Goal: Book appointment/travel/reservation

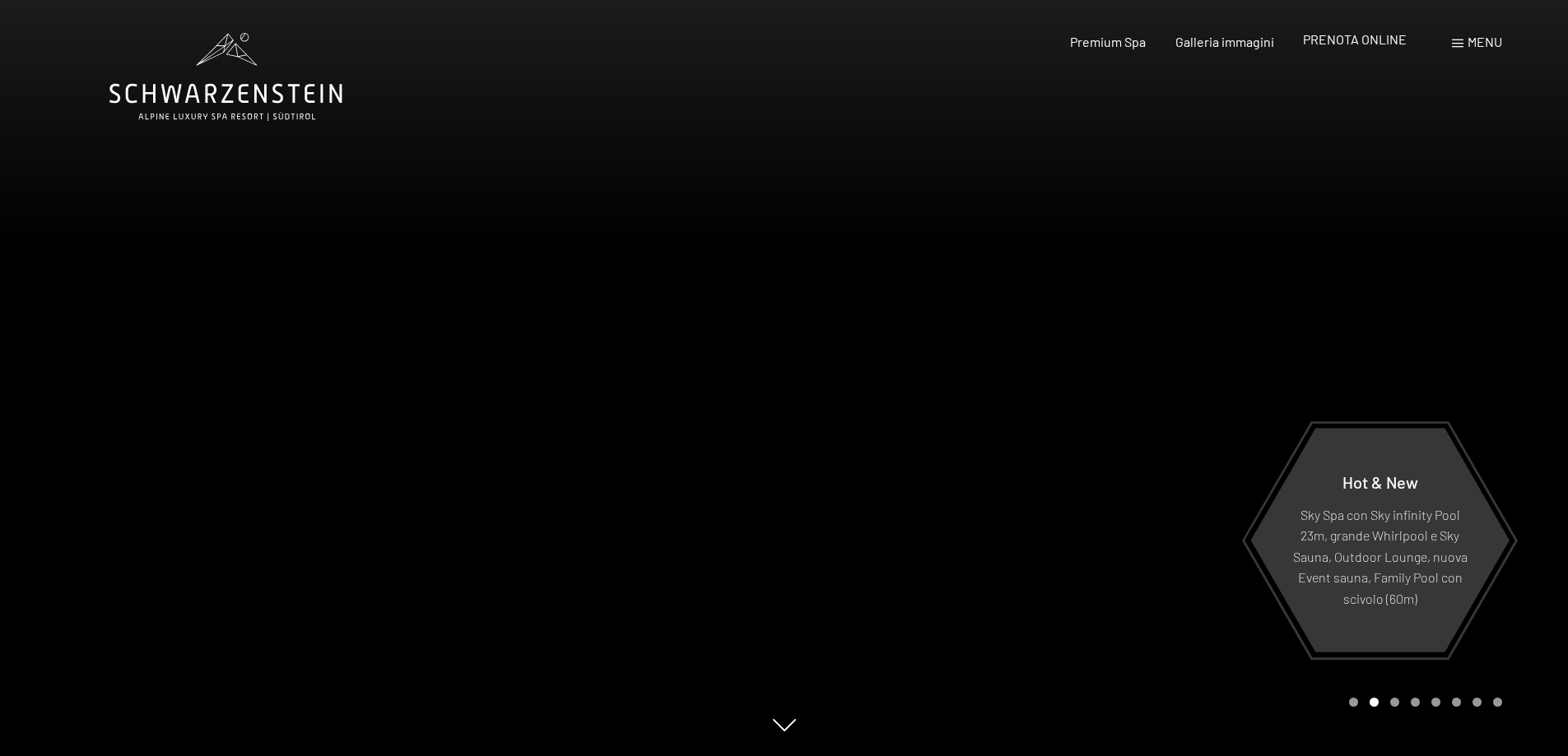
click at [1364, 40] on span "PRENOTA ONLINE" at bounding box center [1355, 39] width 103 height 16
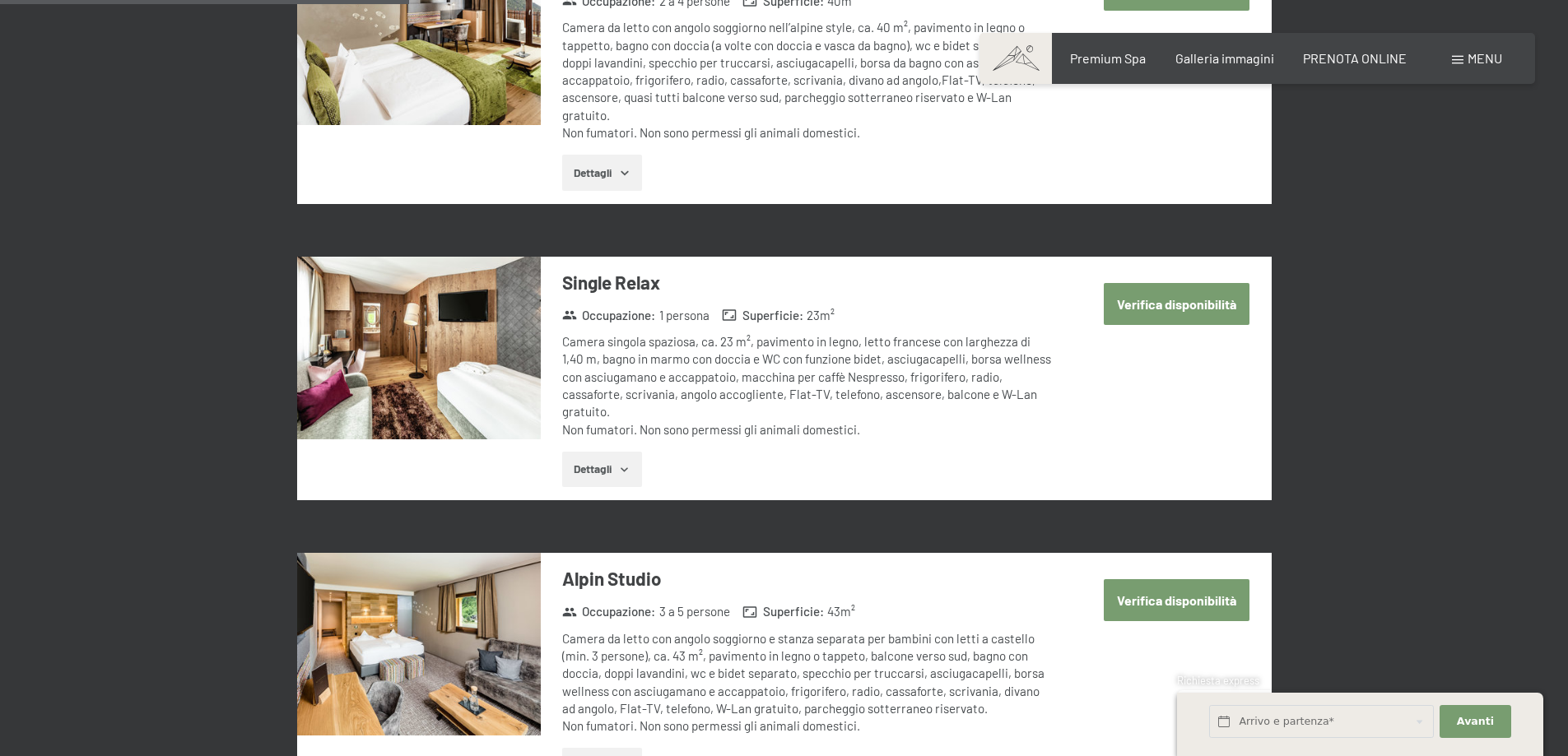
scroll to position [1481, 0]
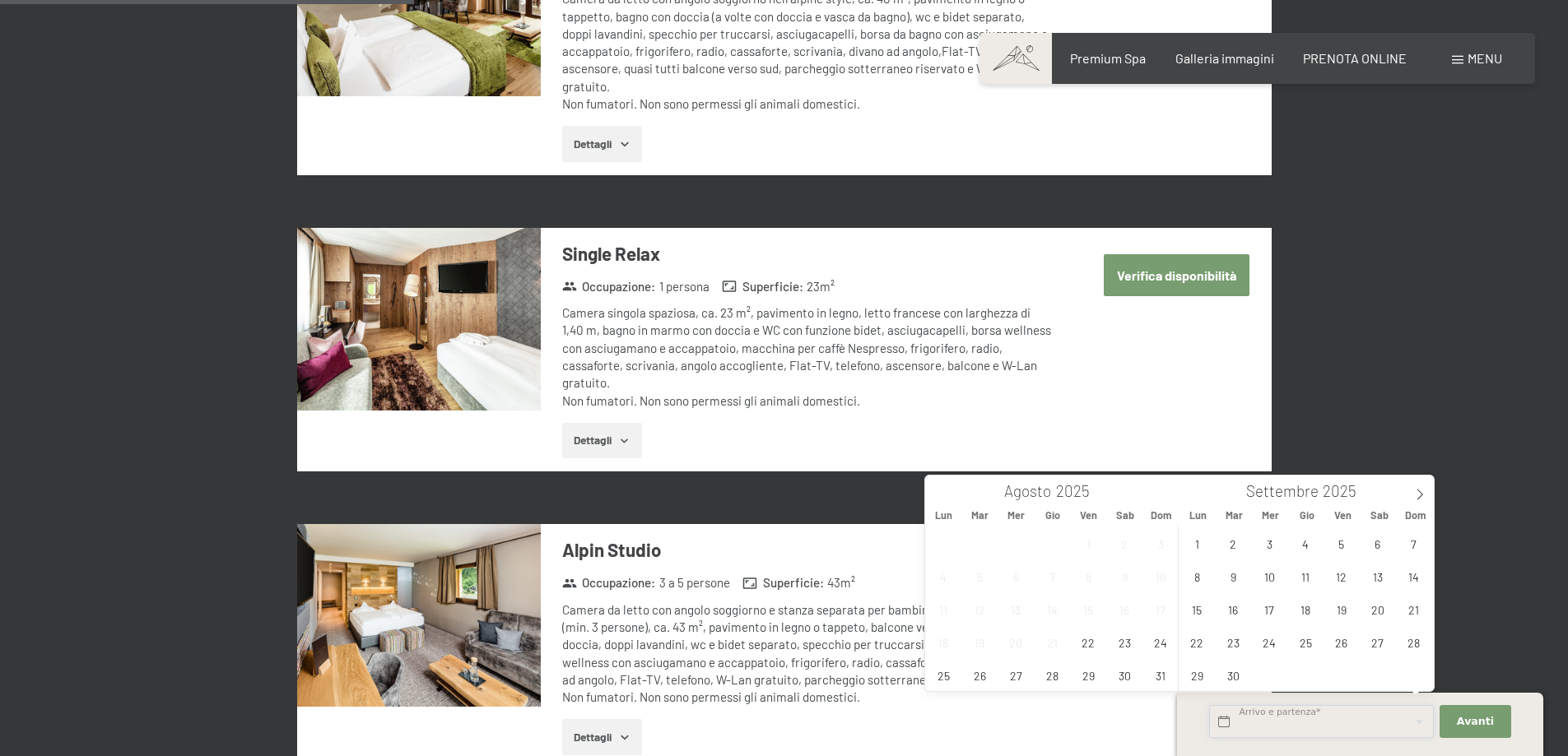
click at [1225, 728] on input "text" at bounding box center [1321, 722] width 225 height 34
click at [1420, 492] on icon at bounding box center [1420, 495] width 6 height 10
click at [1313, 582] on span "9" at bounding box center [1305, 576] width 32 height 32
click at [1404, 584] on span "12" at bounding box center [1413, 576] width 32 height 32
type input "Gio. [DATE] - Dom. [DATE]"
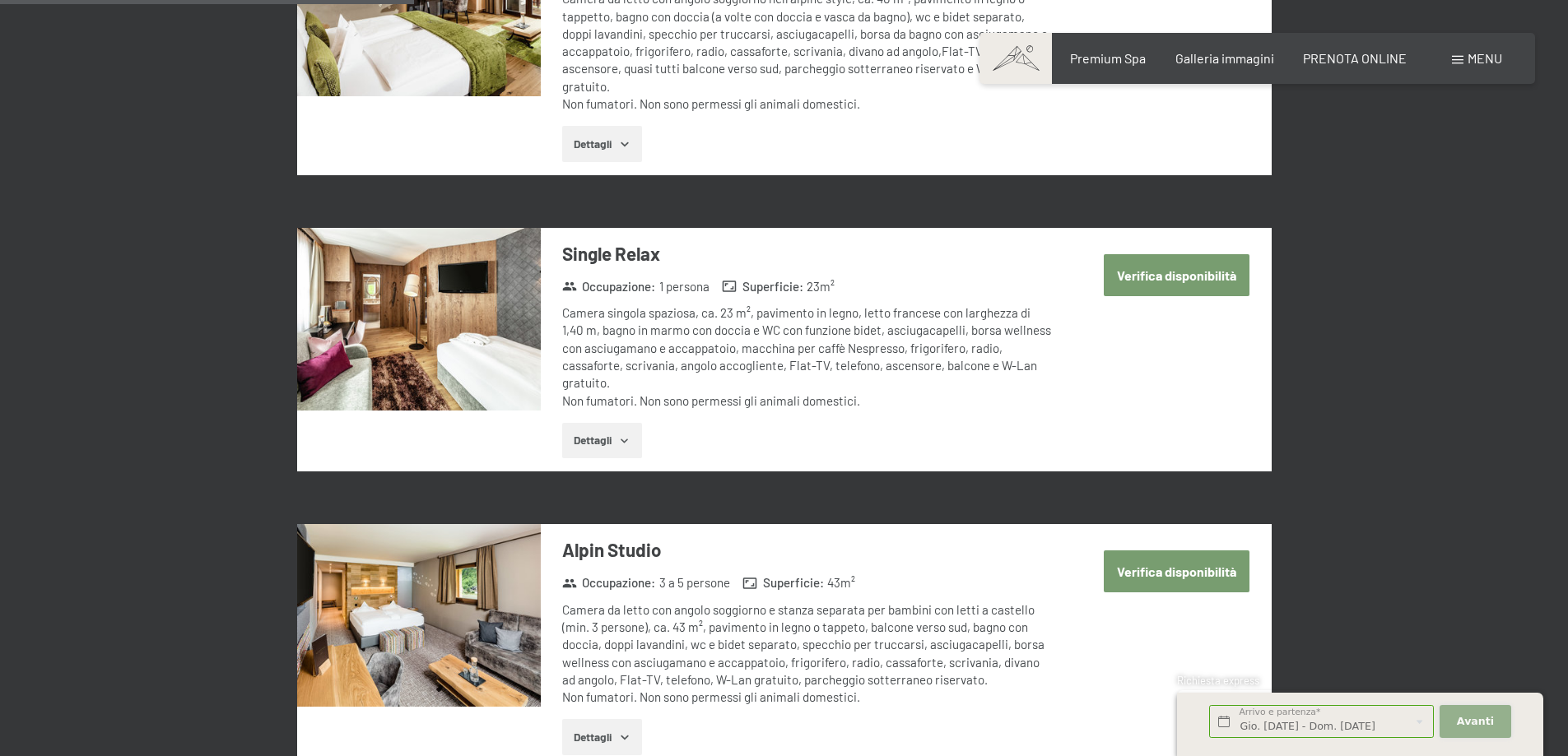
click at [1473, 732] on button "Avanti Nascondere i campi dell'indirizzo" at bounding box center [1475, 722] width 71 height 34
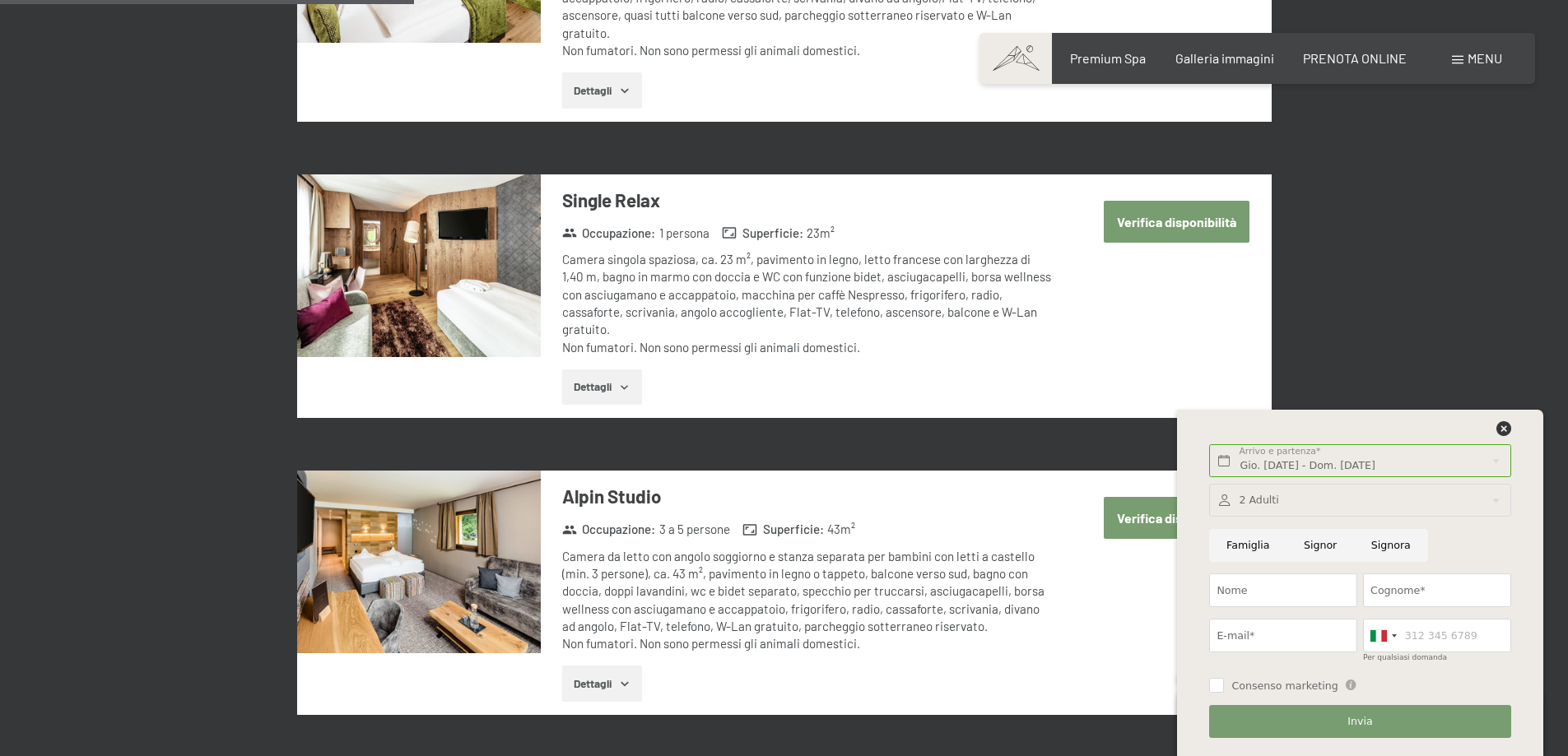
scroll to position [1563, 0]
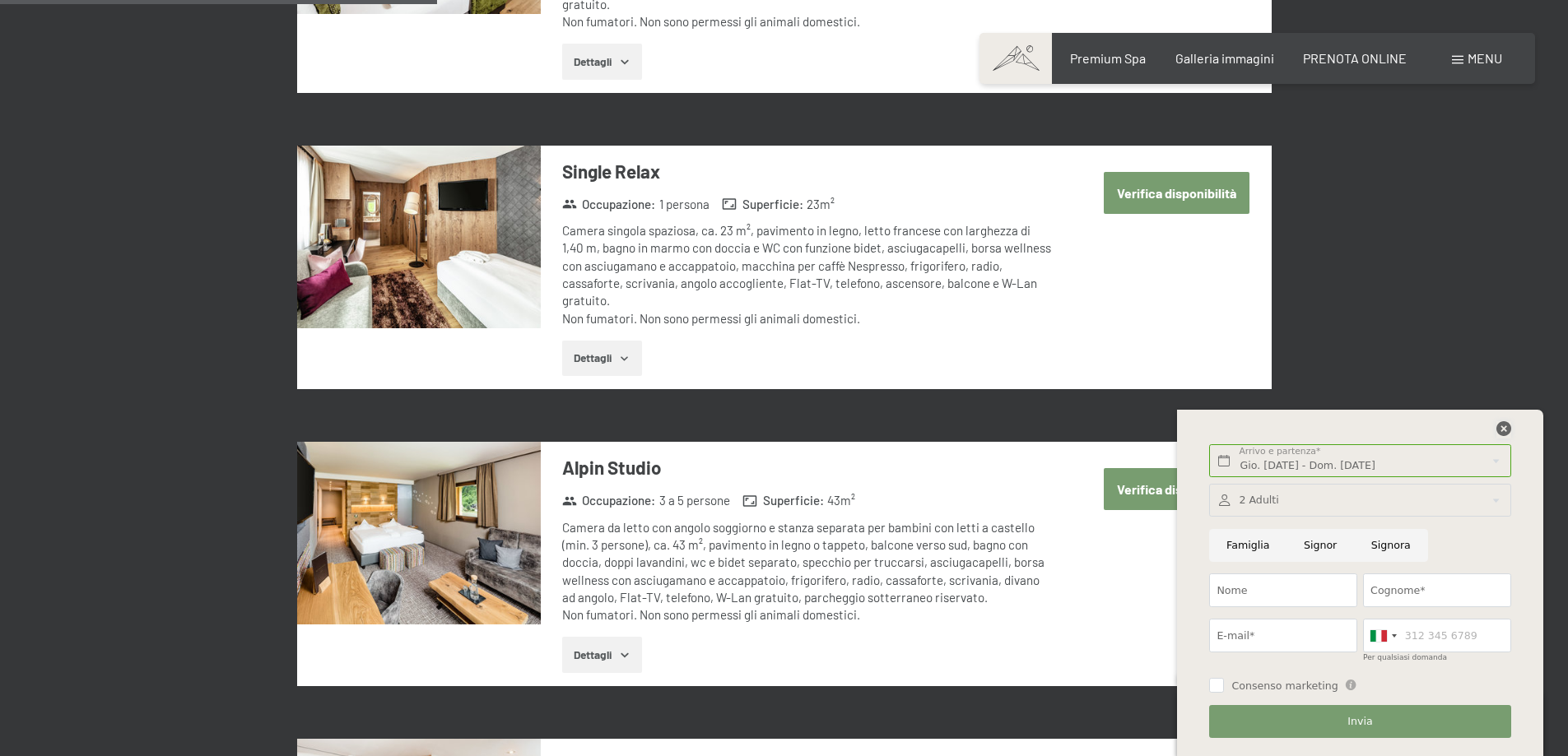
click at [1503, 427] on icon at bounding box center [1503, 428] width 15 height 15
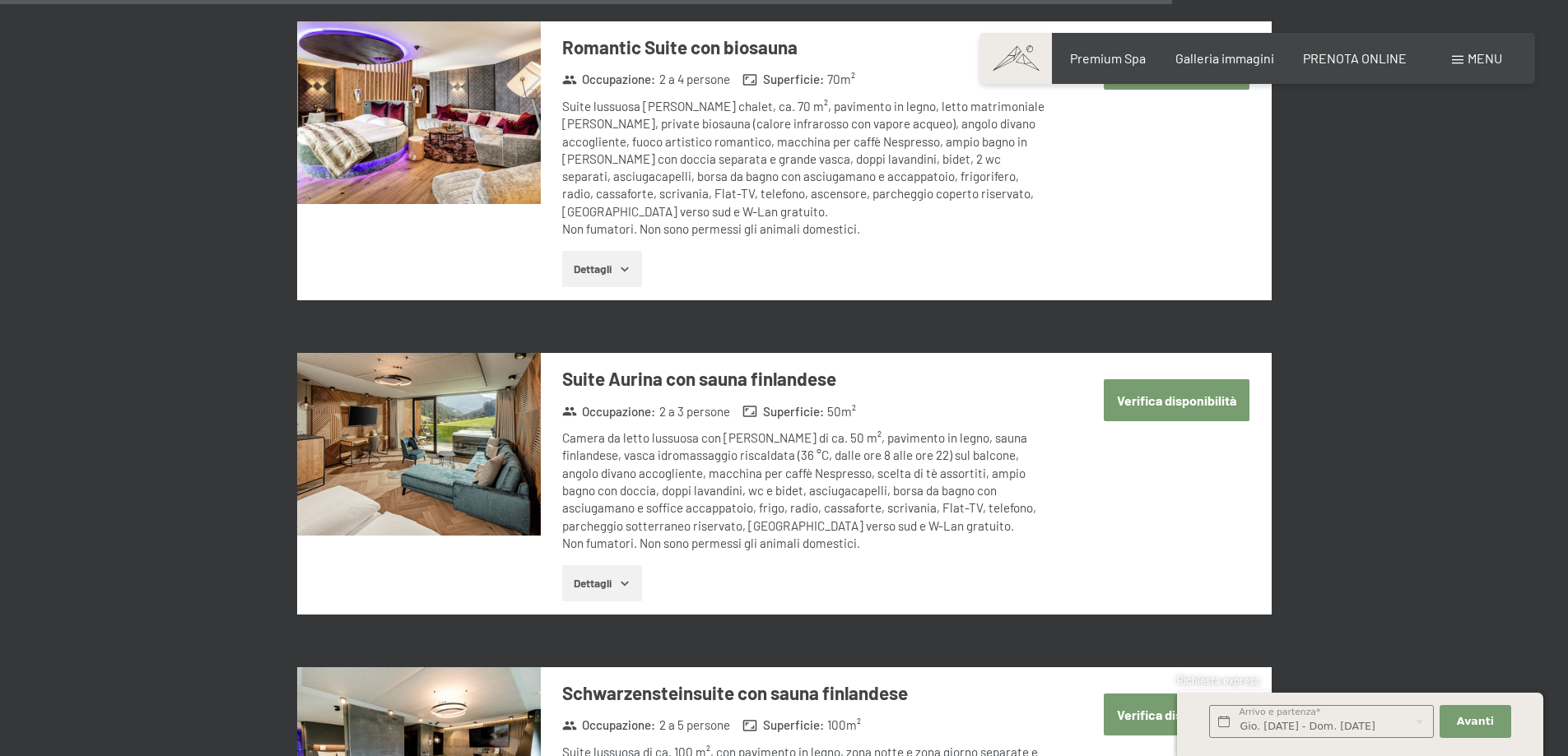
scroll to position [4195, 0]
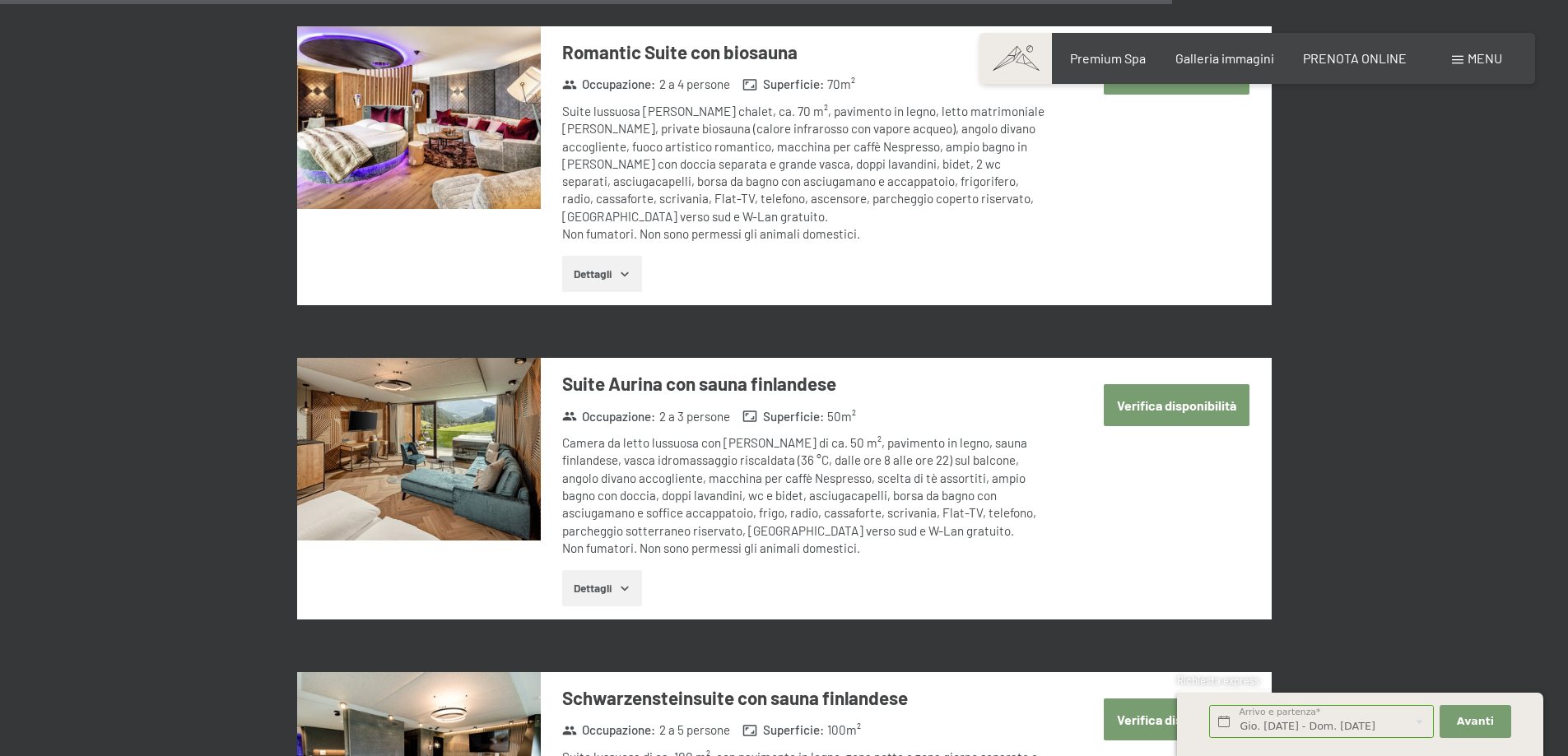
click at [1167, 384] on button "Verifica disponibilità" at bounding box center [1176, 405] width 146 height 42
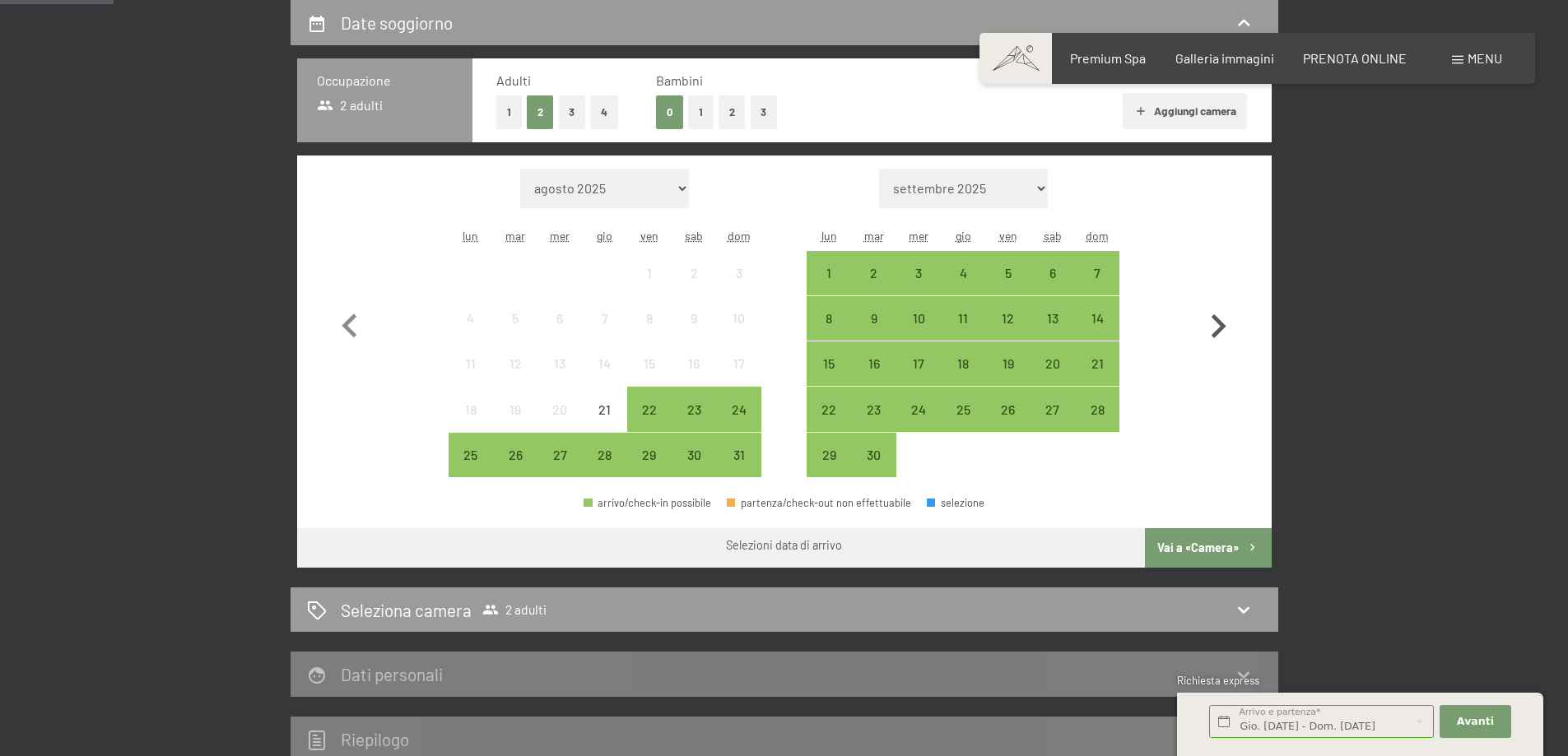
click at [1211, 333] on icon "button" at bounding box center [1218, 326] width 47 height 47
select select "2025-09-01"
select select "2025-10-01"
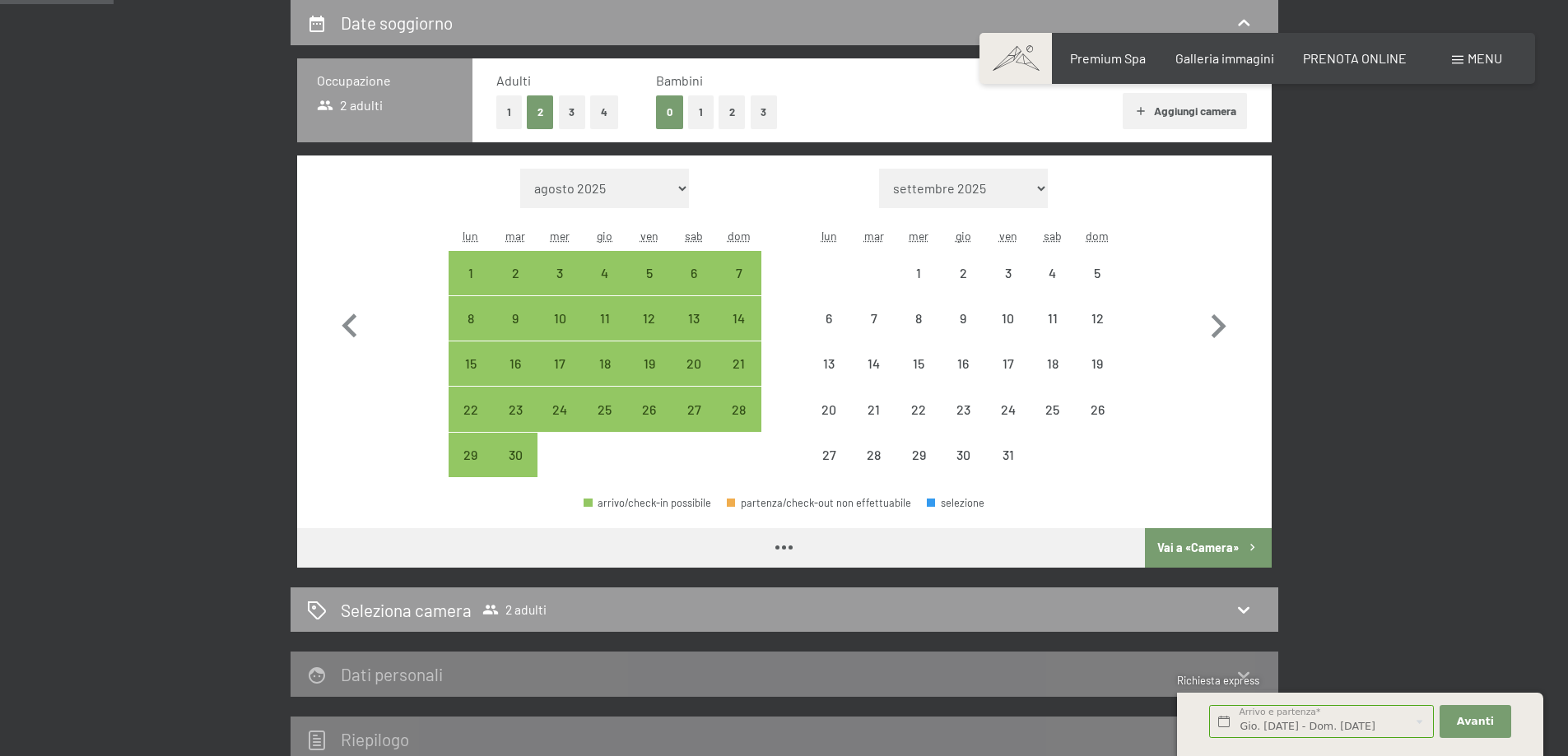
select select "2025-09-01"
select select "2025-10-01"
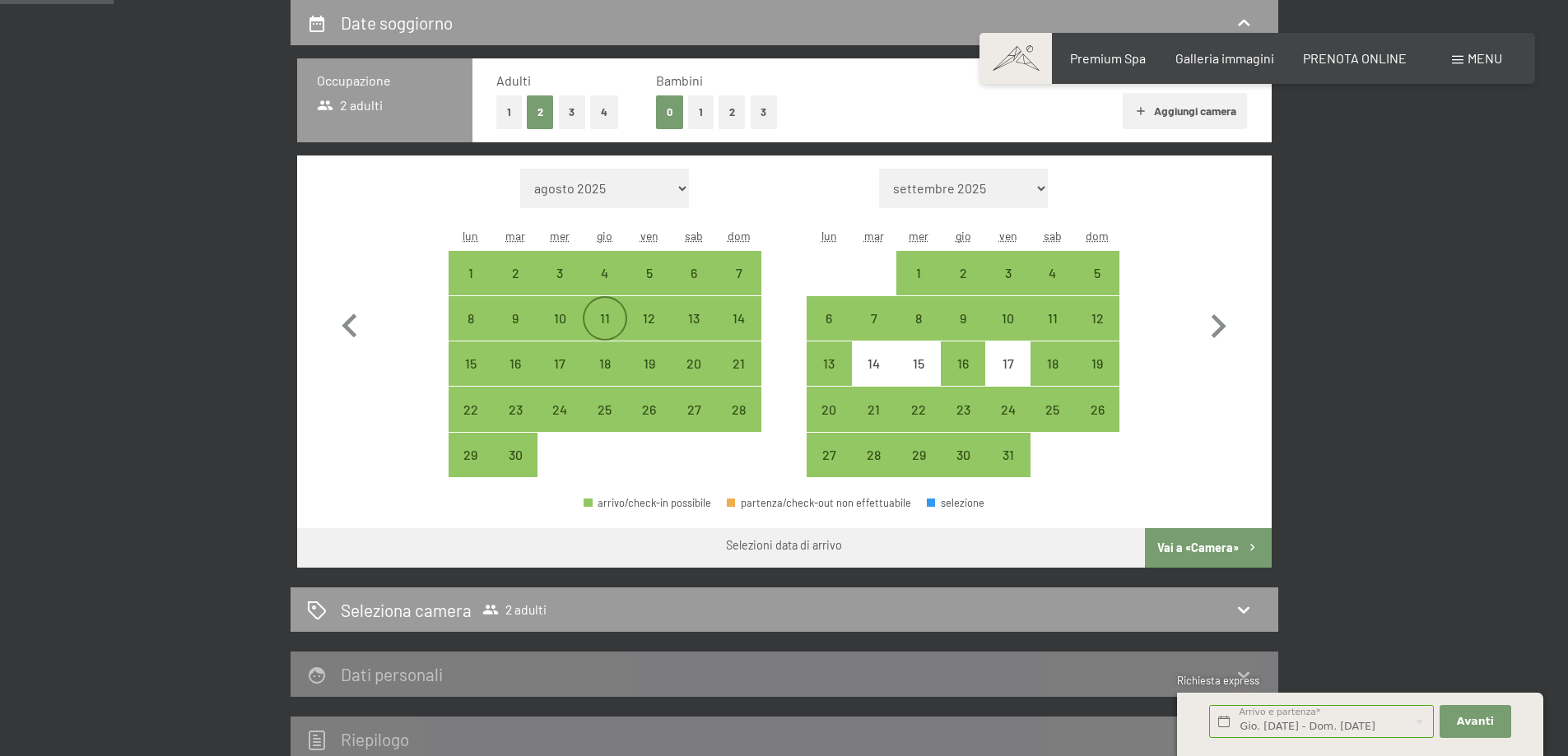
click at [611, 312] on div "11" at bounding box center [605, 333] width 41 height 41
select select "2025-09-01"
select select "2025-10-01"
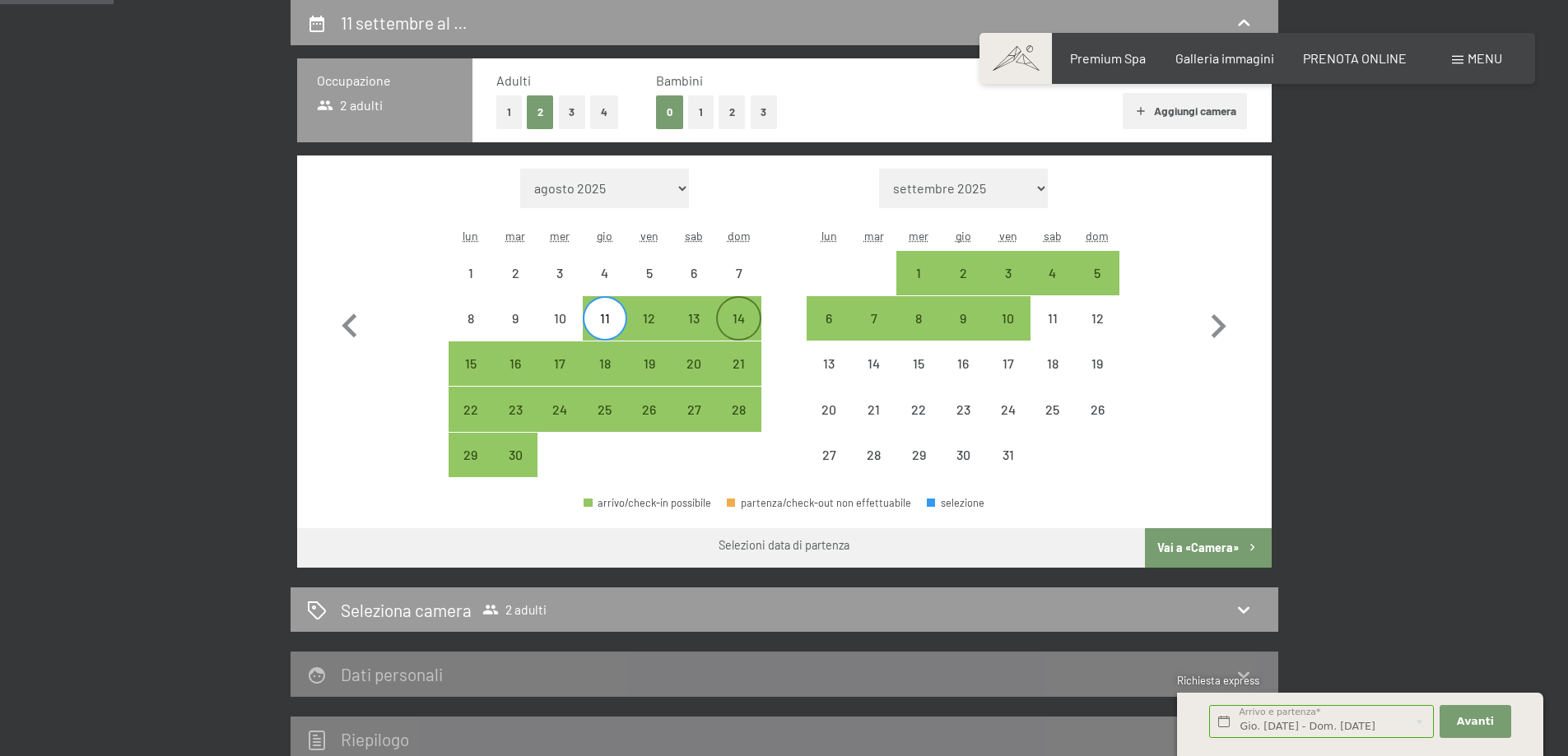
click at [738, 315] on div "14" at bounding box center [738, 333] width 41 height 41
select select "2025-09-01"
select select "2025-10-01"
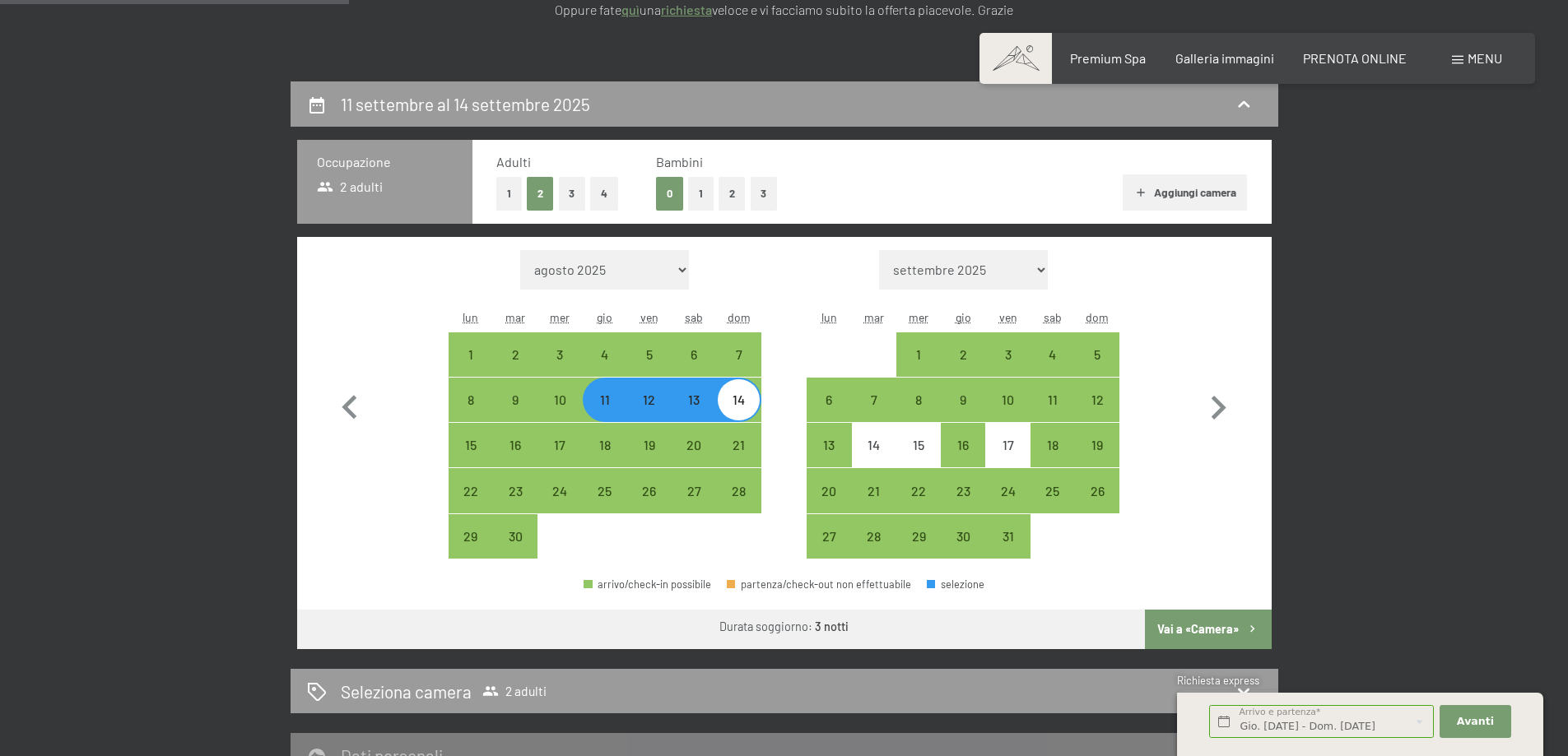
scroll to position [323, 0]
click at [727, 409] on div "14" at bounding box center [738, 415] width 41 height 41
select select "2025-09-01"
select select "2025-10-01"
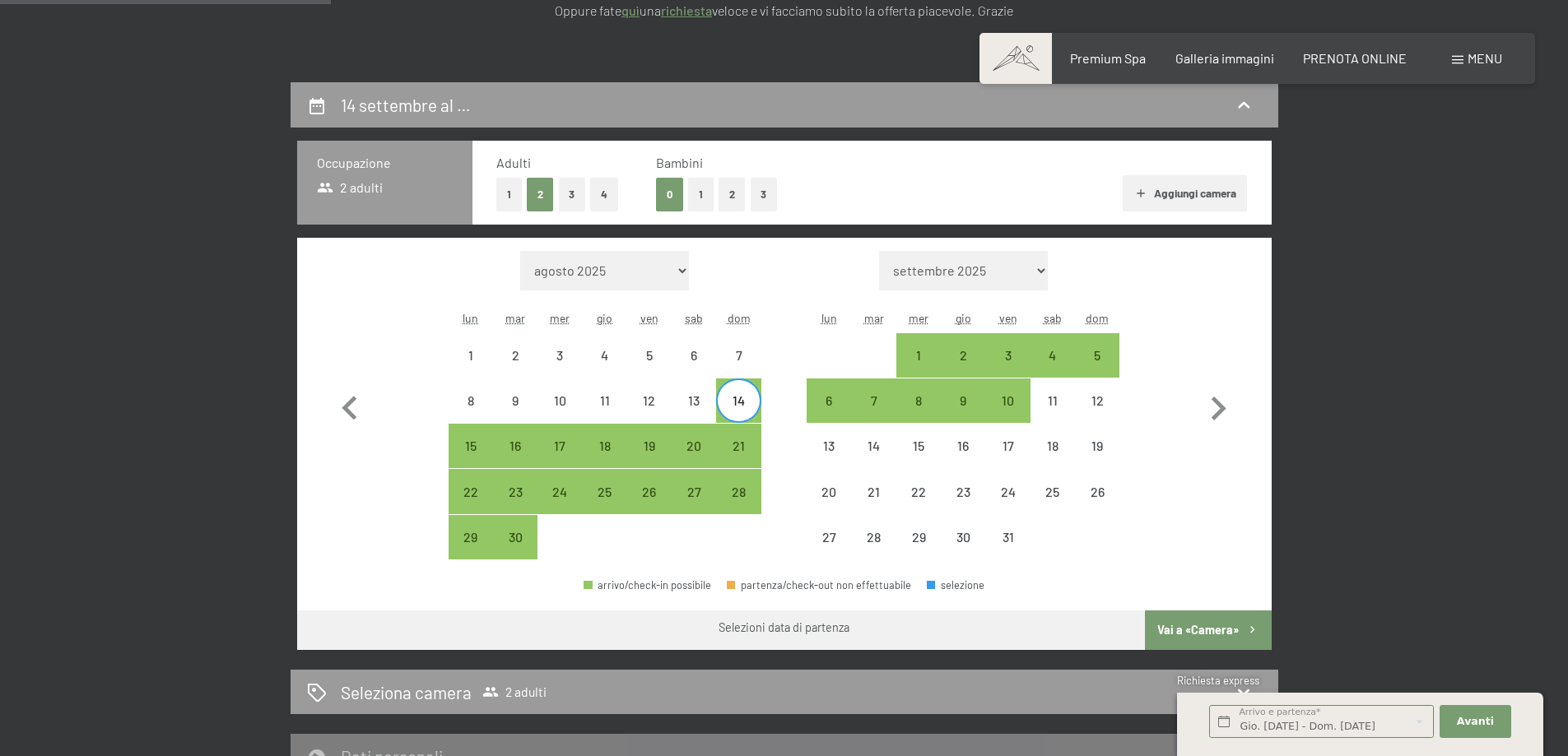
click at [693, 531] on div at bounding box center [694, 537] width 45 height 45
click at [734, 402] on div "14" at bounding box center [738, 415] width 41 height 41
select select "2025-09-01"
select select "2025-10-01"
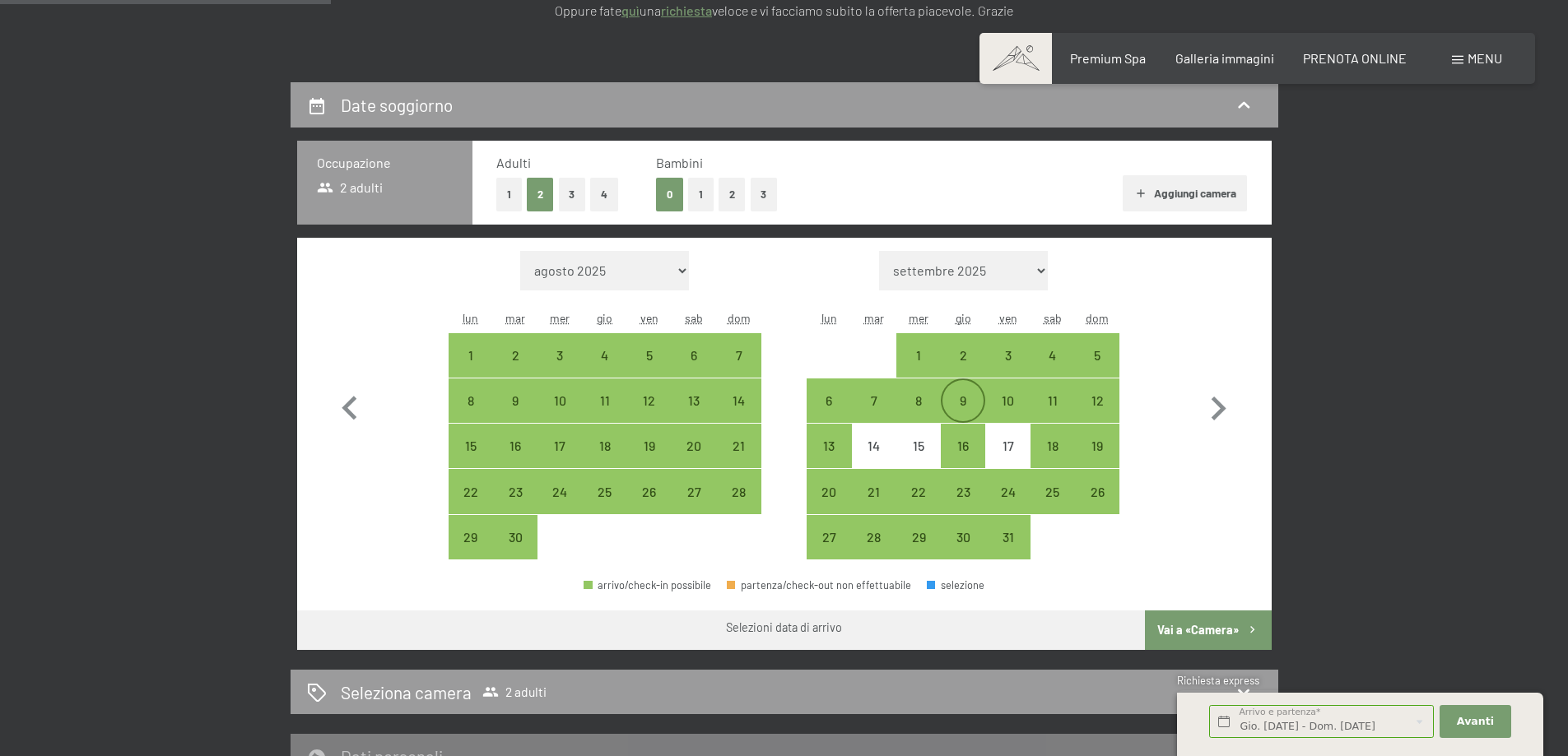
click at [952, 405] on div "9" at bounding box center [963, 415] width 41 height 41
select select "2025-09-01"
select select "2025-10-01"
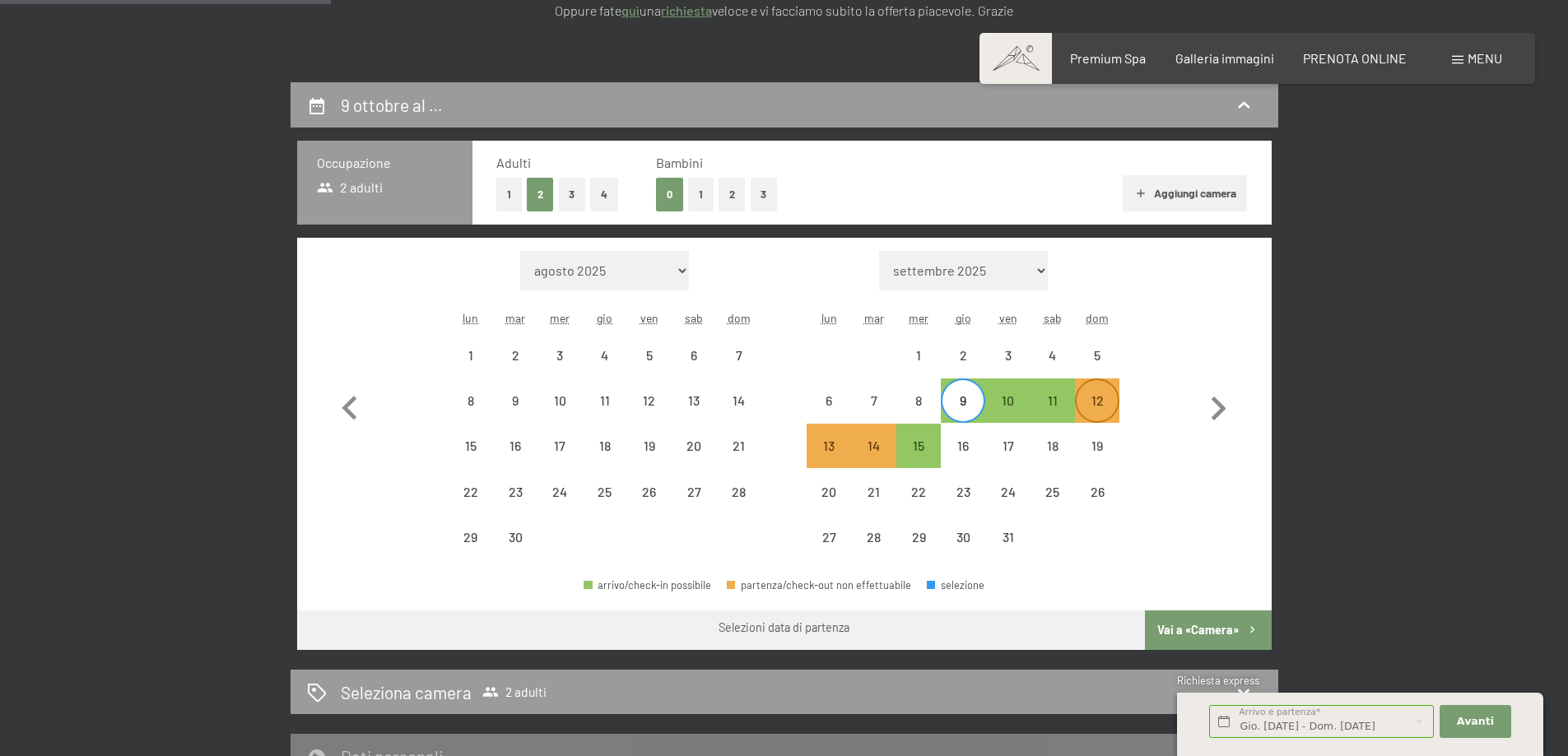
click at [1092, 403] on div "12" at bounding box center [1097, 415] width 41 height 41
select select "2025-09-01"
select select "2025-10-01"
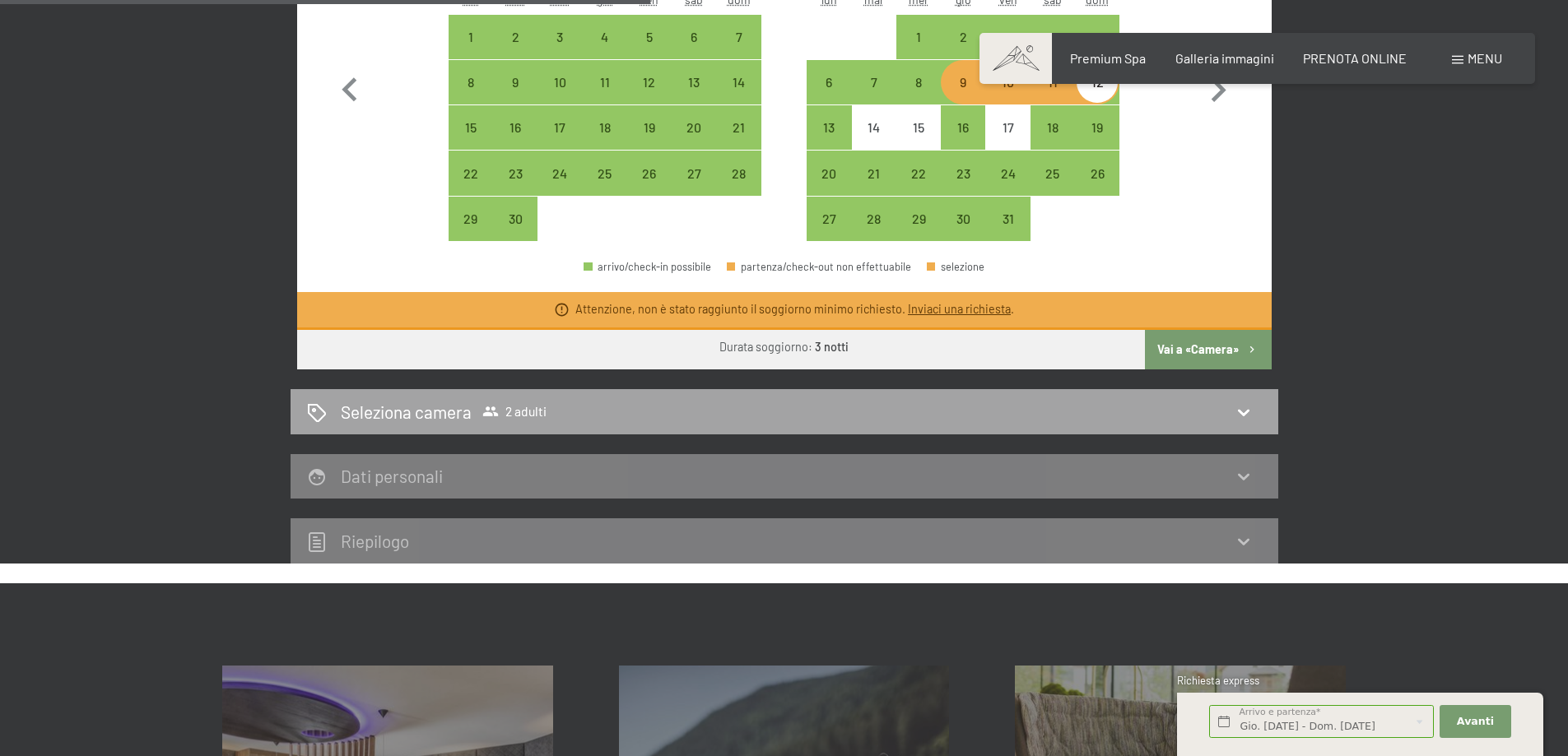
scroll to position [653, 0]
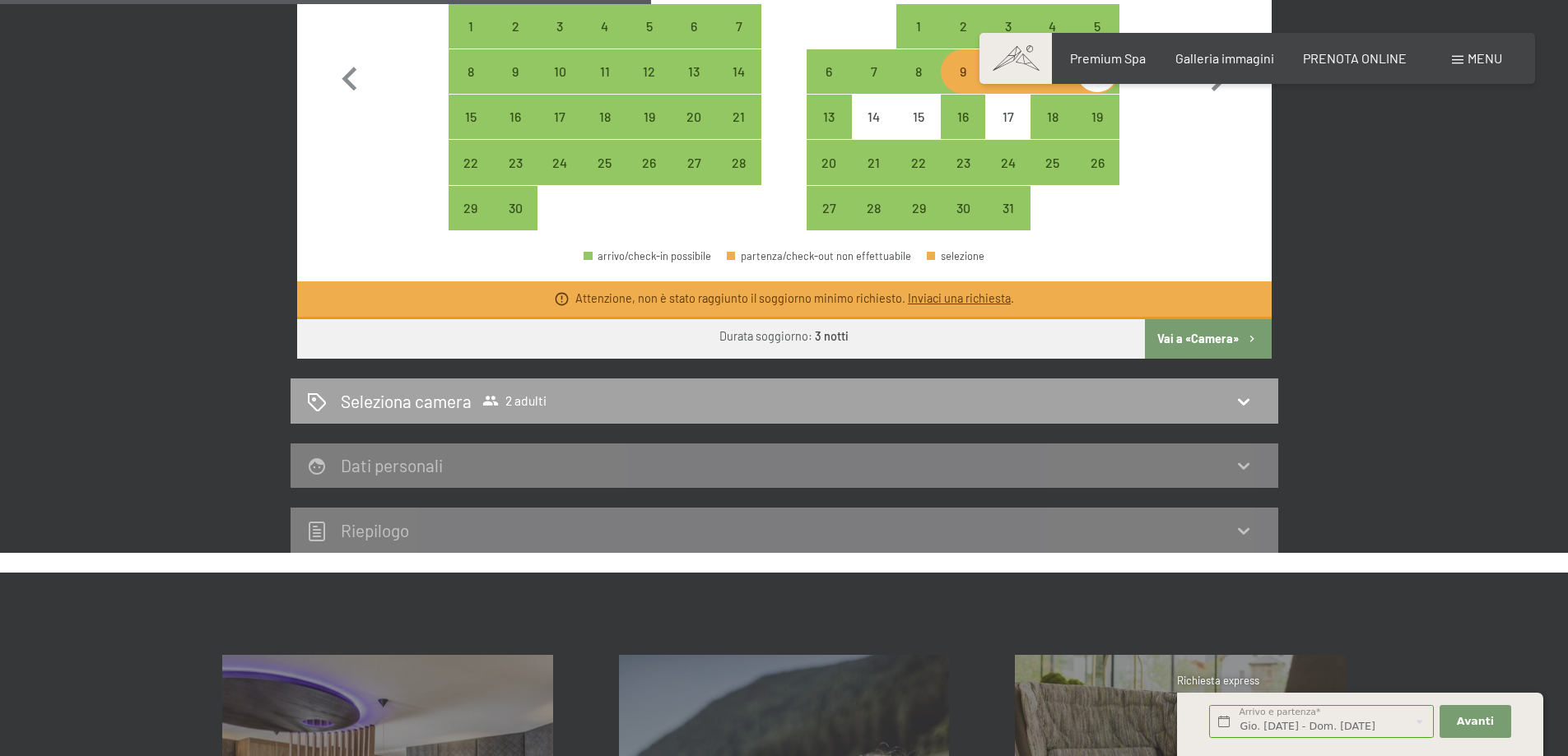
click at [1233, 403] on icon at bounding box center [1243, 401] width 20 height 20
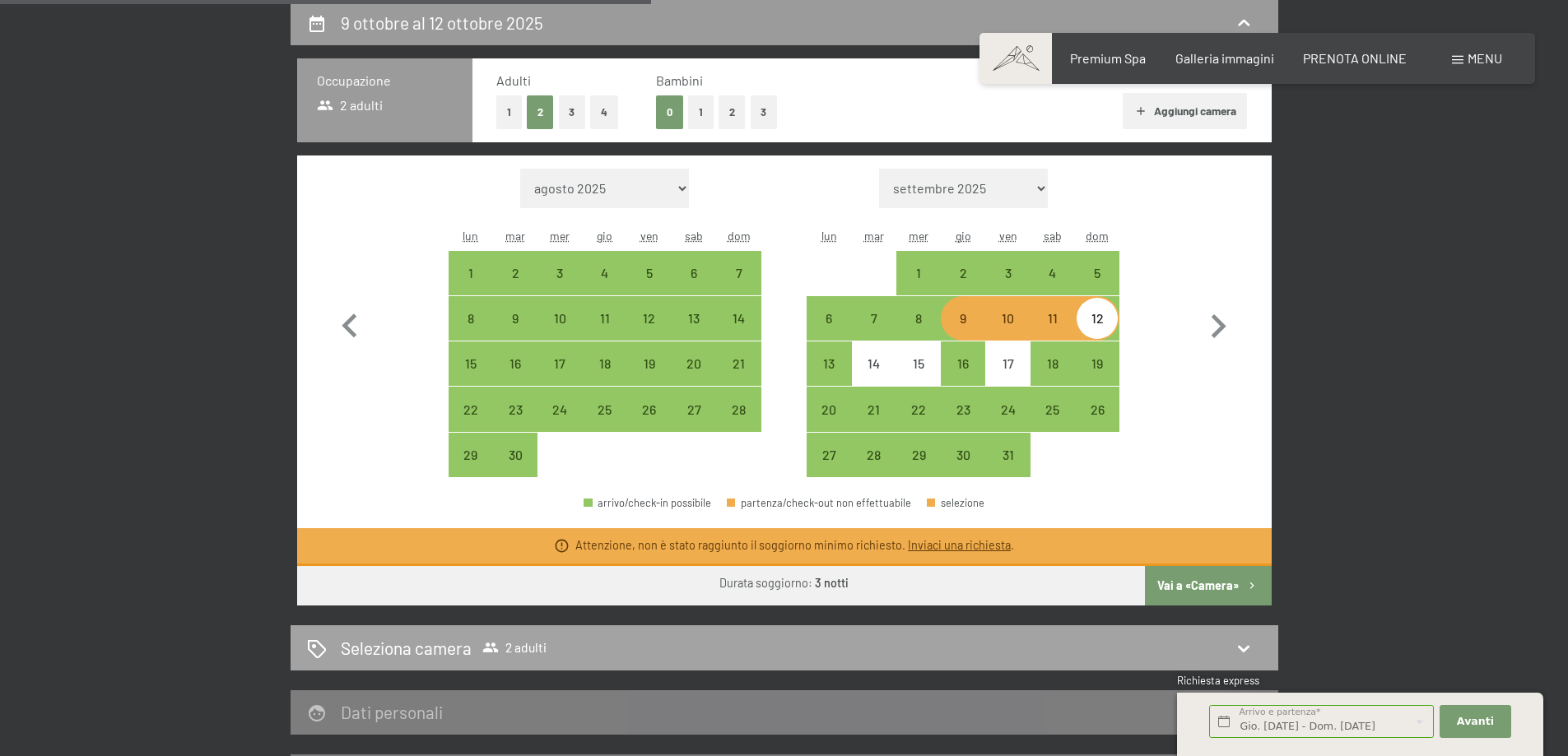
select select "2025-09-01"
select select "2025-10-01"
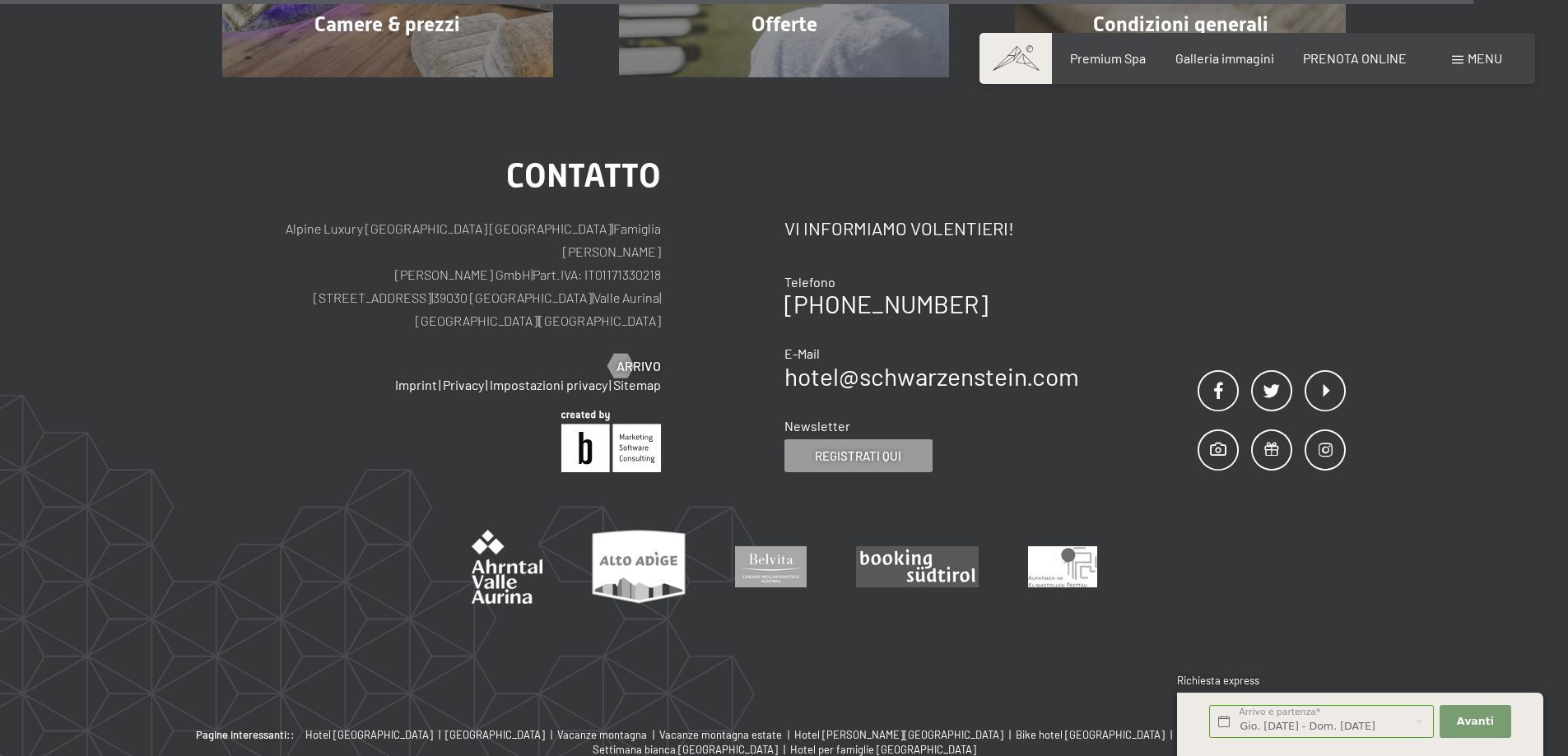
scroll to position [1312, 0]
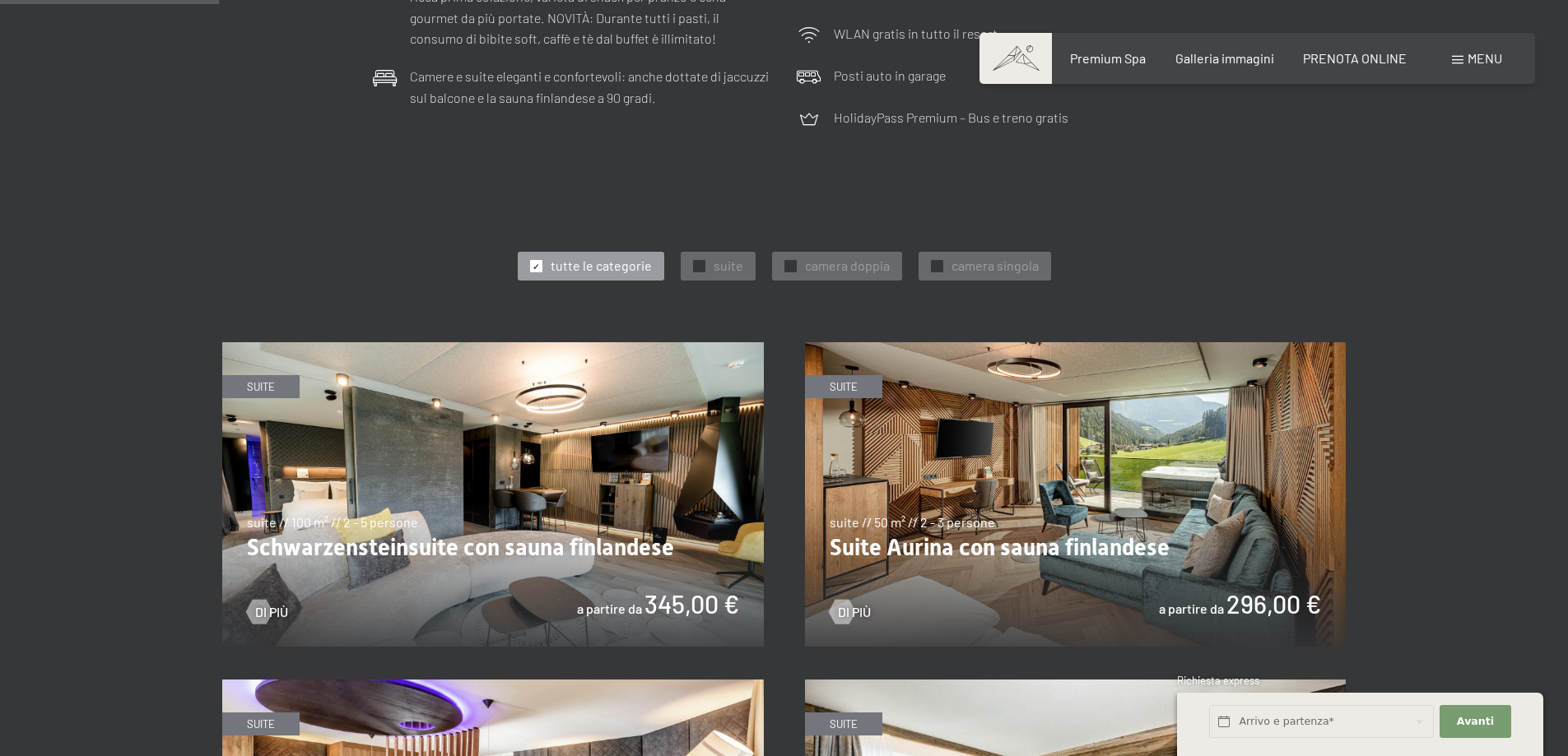
scroll to position [740, 0]
click at [696, 266] on span "✓" at bounding box center [699, 266] width 7 height 11
click at [925, 484] on img at bounding box center [1076, 493] width 542 height 304
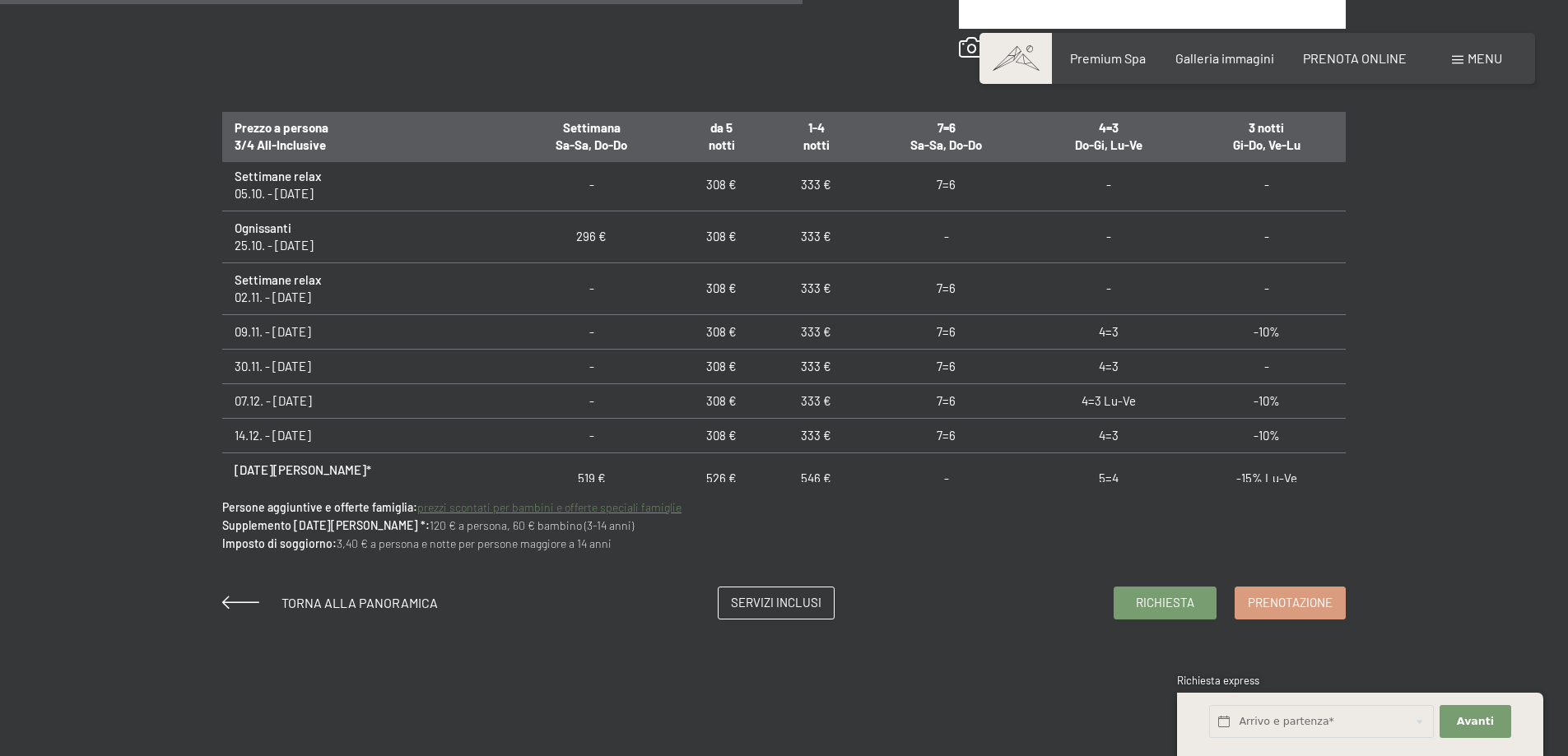
scroll to position [1070, 0]
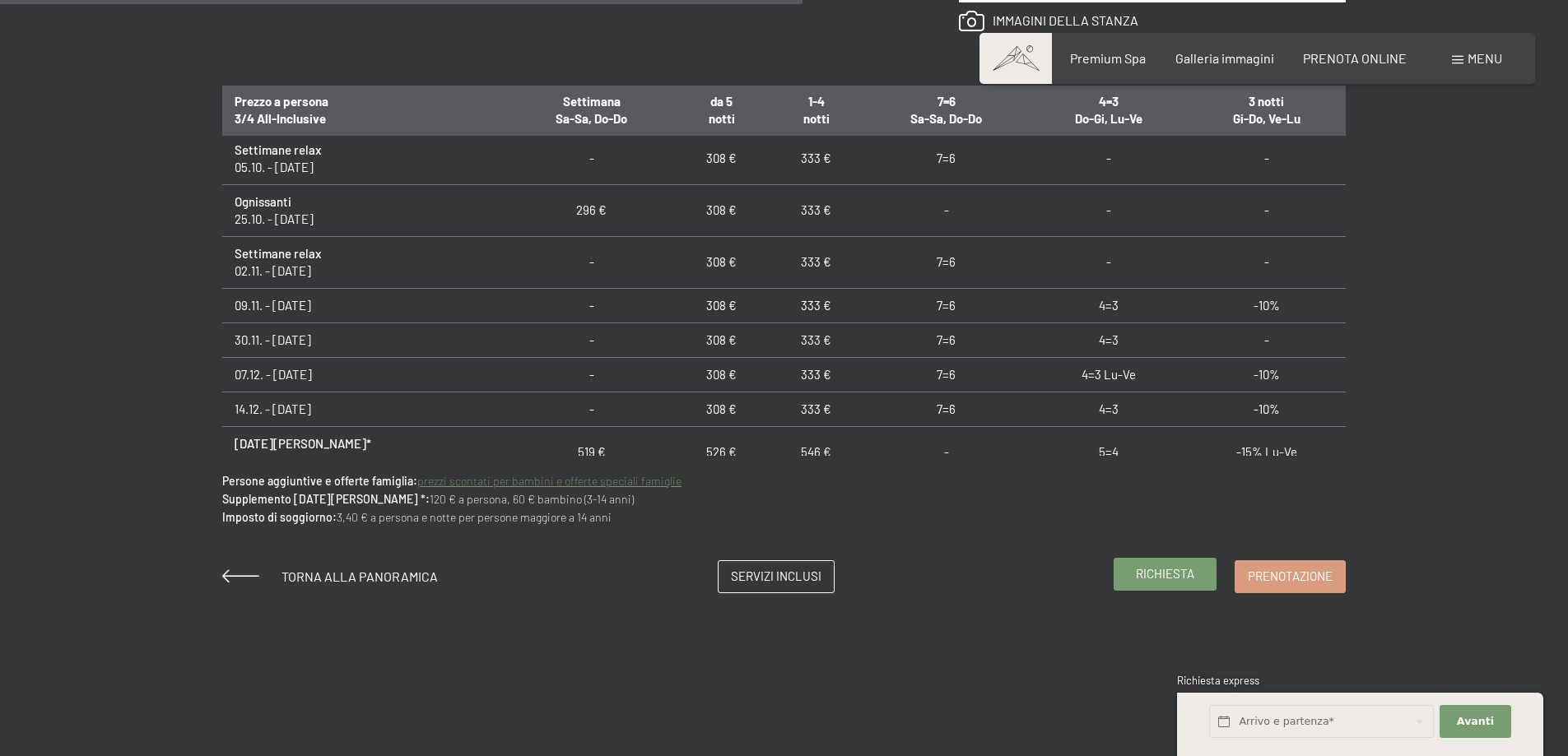
click at [1149, 578] on span "Richiesta" at bounding box center [1165, 574] width 59 height 17
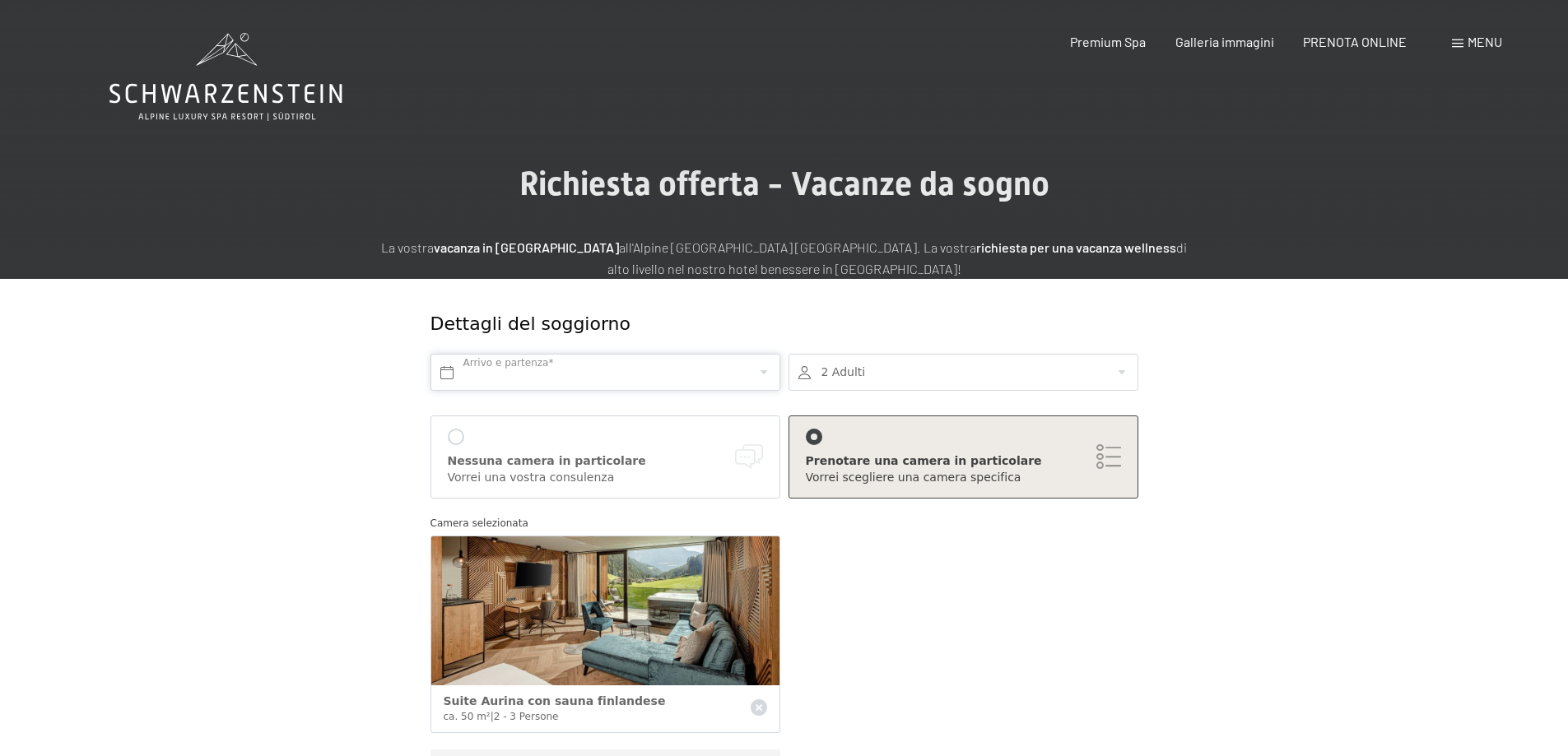
click at [461, 378] on input "text" at bounding box center [605, 372] width 350 height 37
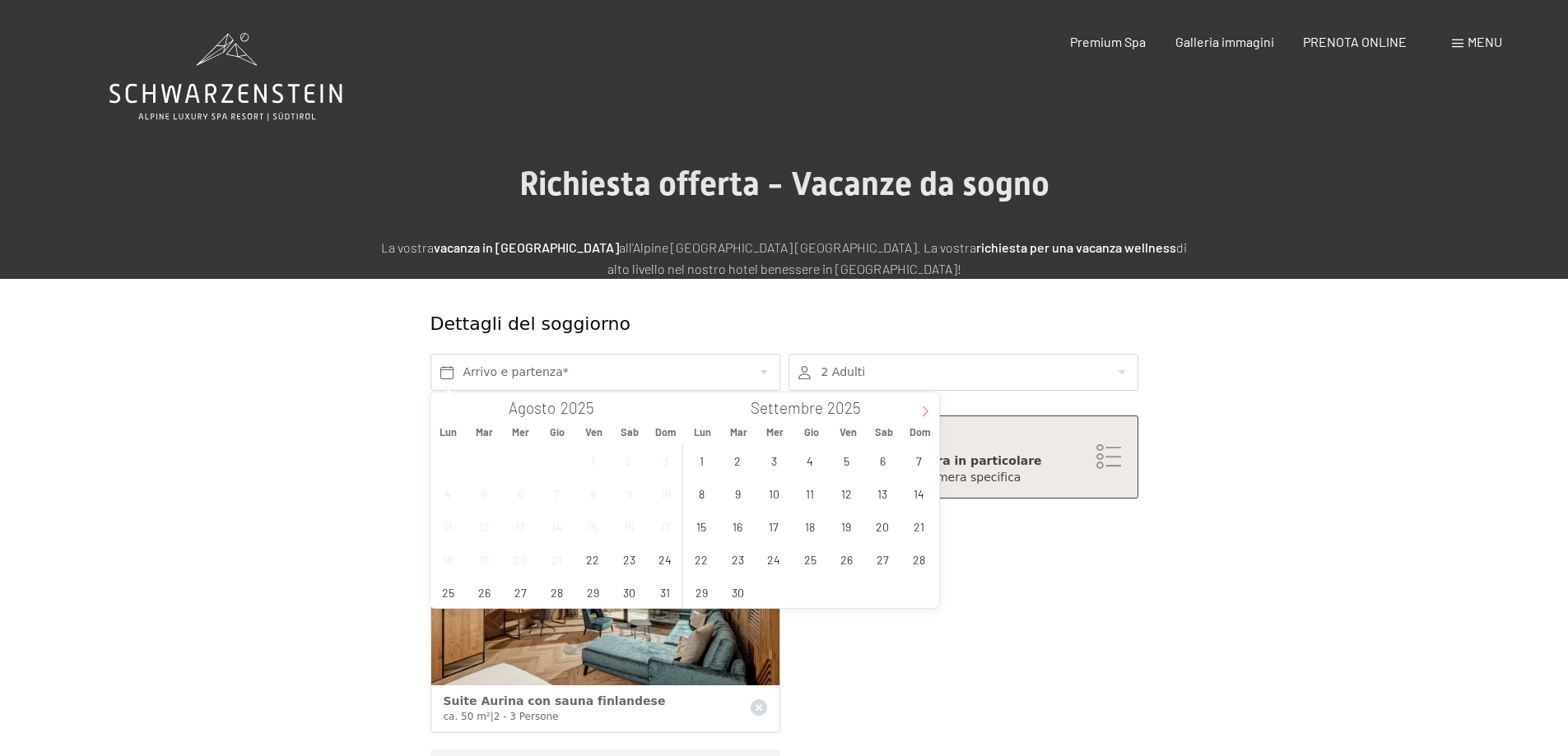
click at [923, 416] on icon at bounding box center [925, 410] width 11 height 11
click at [817, 498] on span "9" at bounding box center [810, 492] width 32 height 32
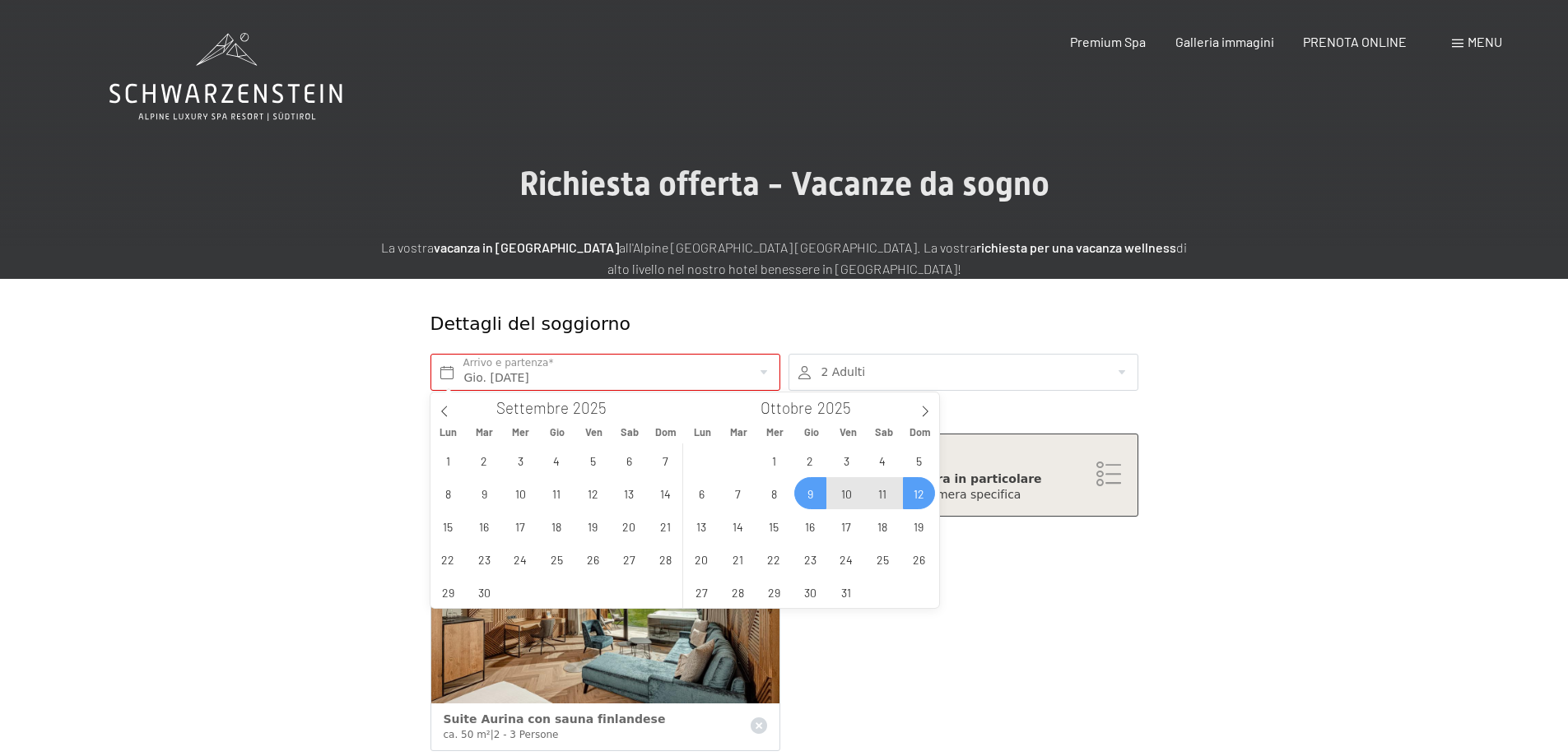
click at [912, 500] on span "12" at bounding box center [919, 492] width 32 height 32
type input "Gio. [DATE] - Dom. [DATE]"
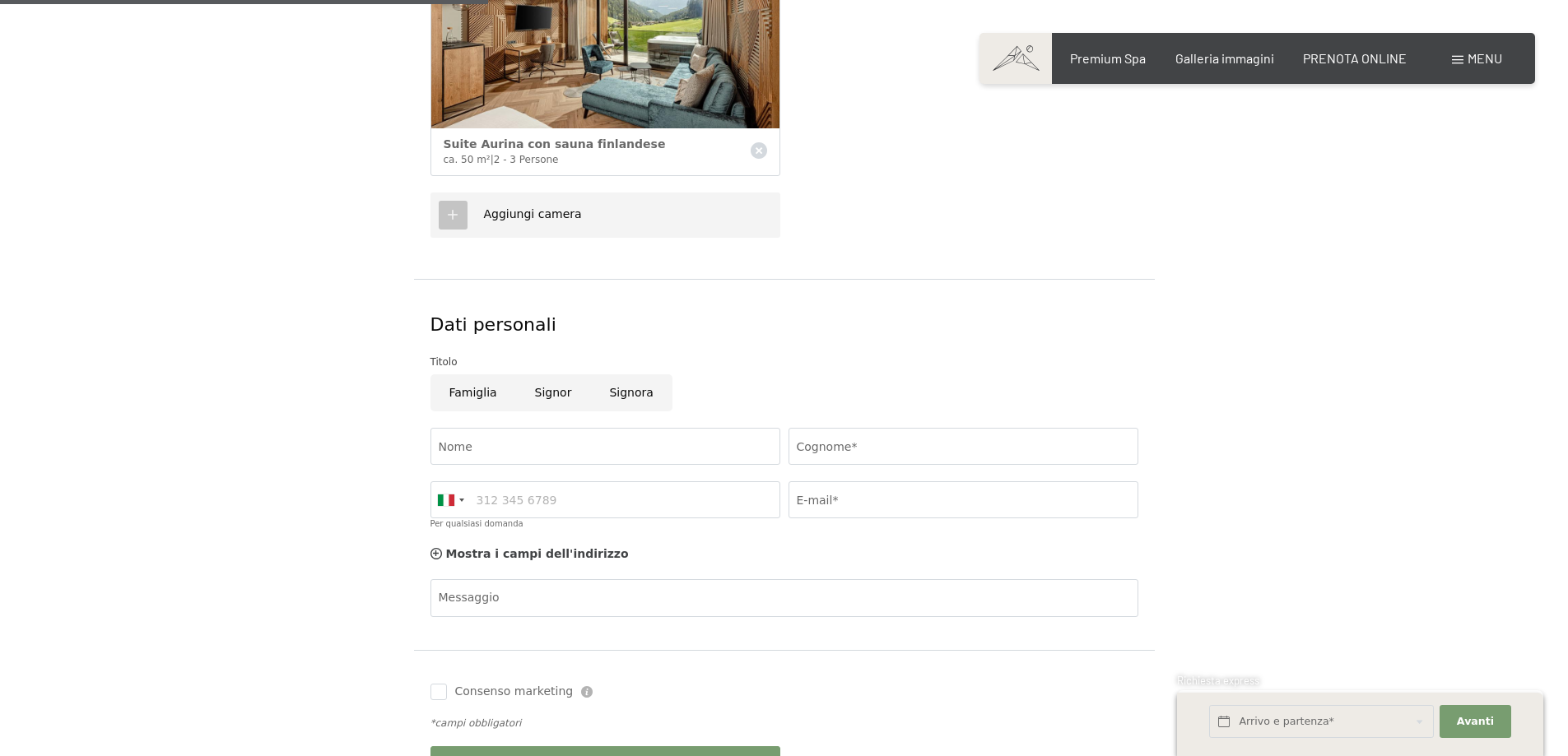
scroll to position [576, 0]
click at [611, 390] on input "Signora" at bounding box center [630, 391] width 81 height 37
radio input "true"
click at [601, 434] on input "Nome" at bounding box center [605, 445] width 350 height 37
type input "emanuela"
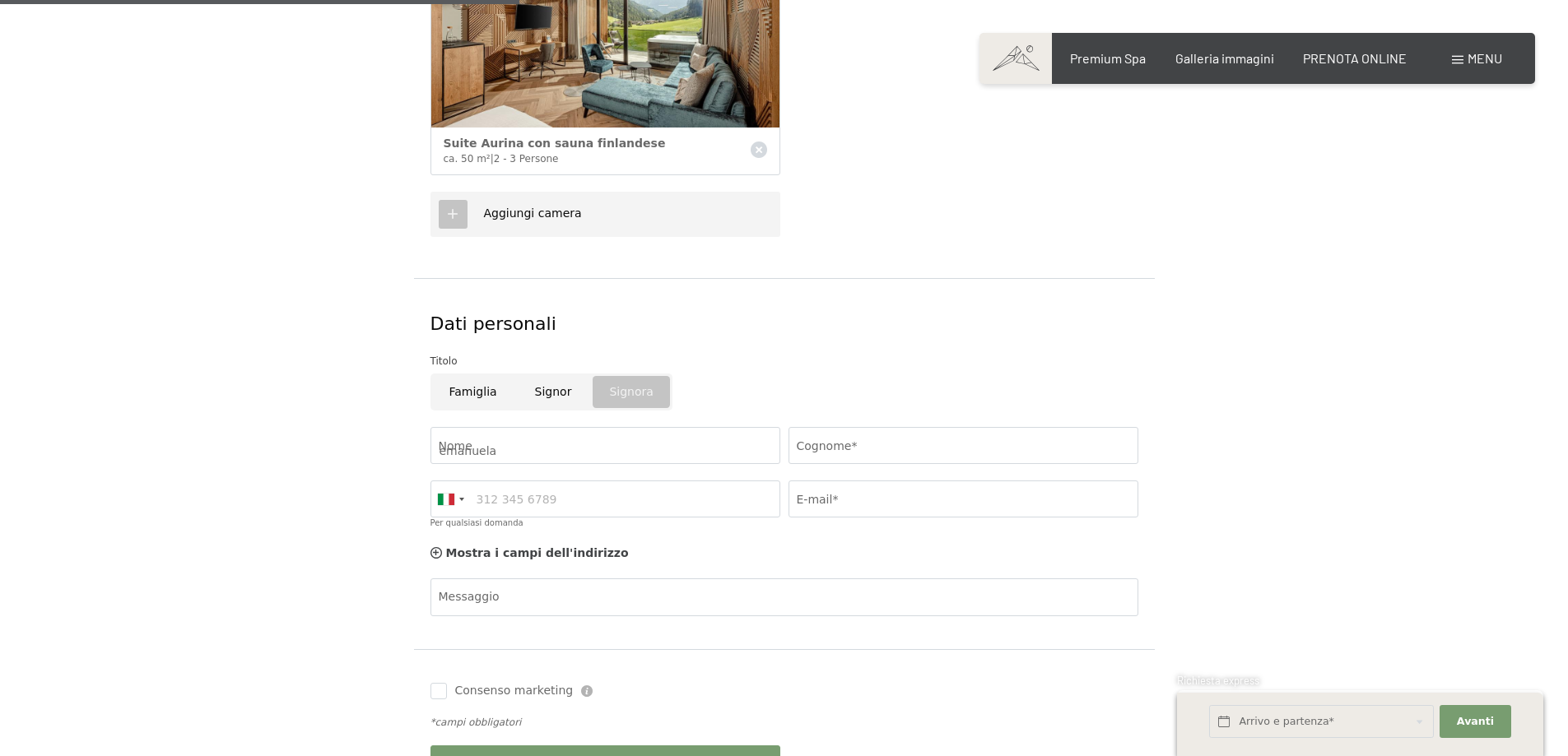
type input "barbacovi"
type input "3204799413"
type input "[PERSON_NAME][EMAIL_ADDRESS][DOMAIN_NAME]"
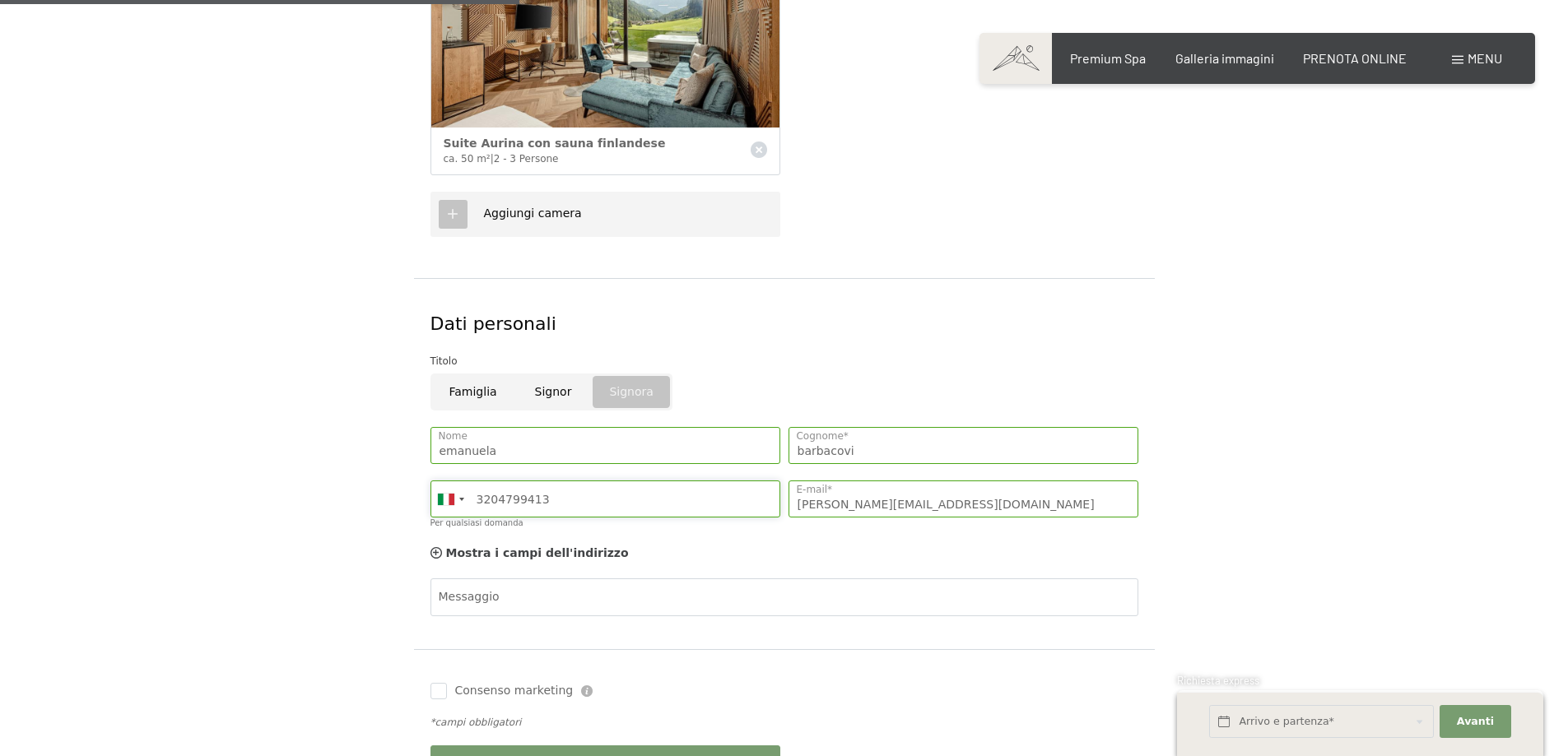
click at [566, 497] on input "3204799413" at bounding box center [605, 498] width 350 height 37
type input "3"
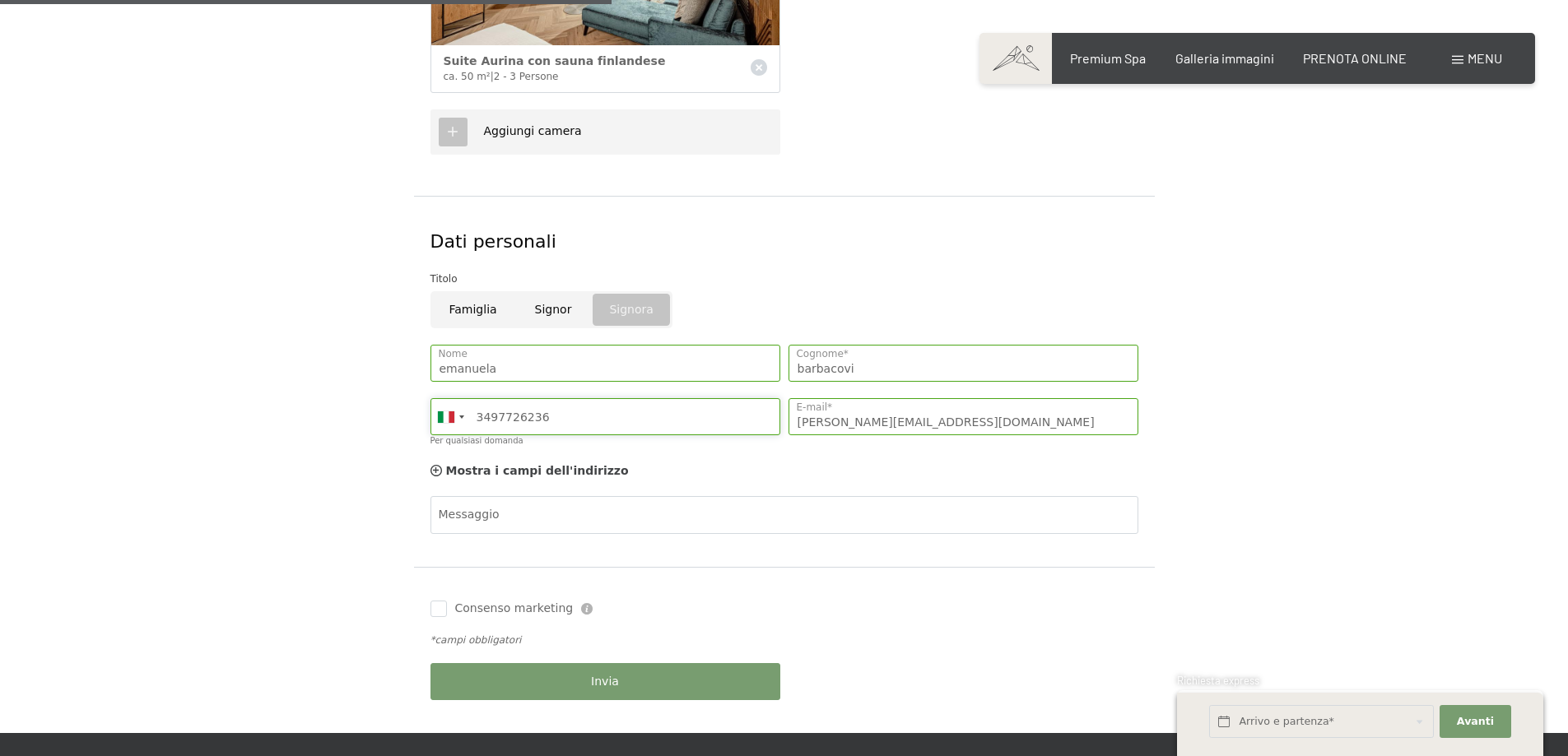
scroll to position [740, 0]
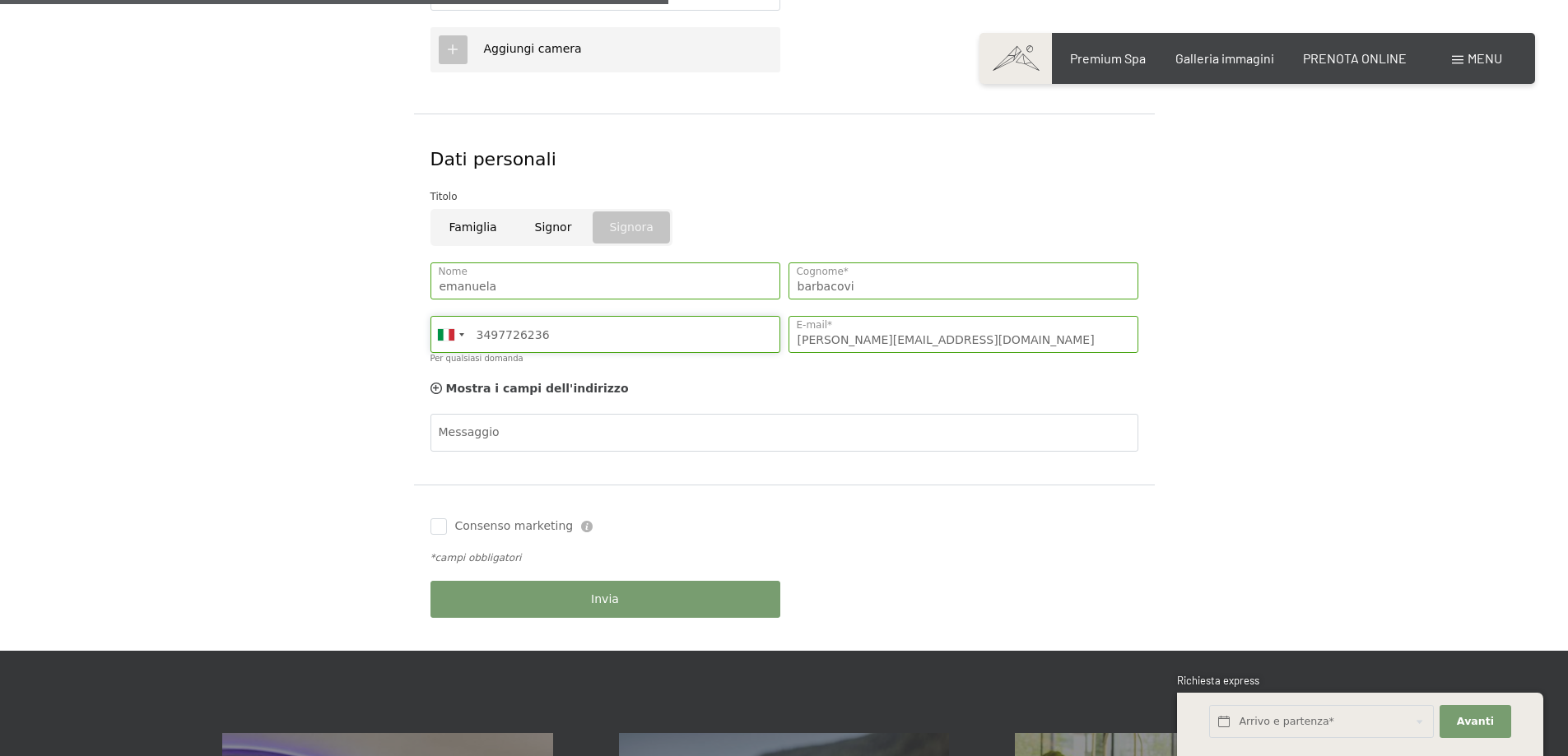
type input "3497726236"
click at [551, 598] on div "Invia" at bounding box center [605, 599] width 358 height 53
click at [605, 598] on span "Invia" at bounding box center [605, 599] width 28 height 16
